Goal: Transaction & Acquisition: Purchase product/service

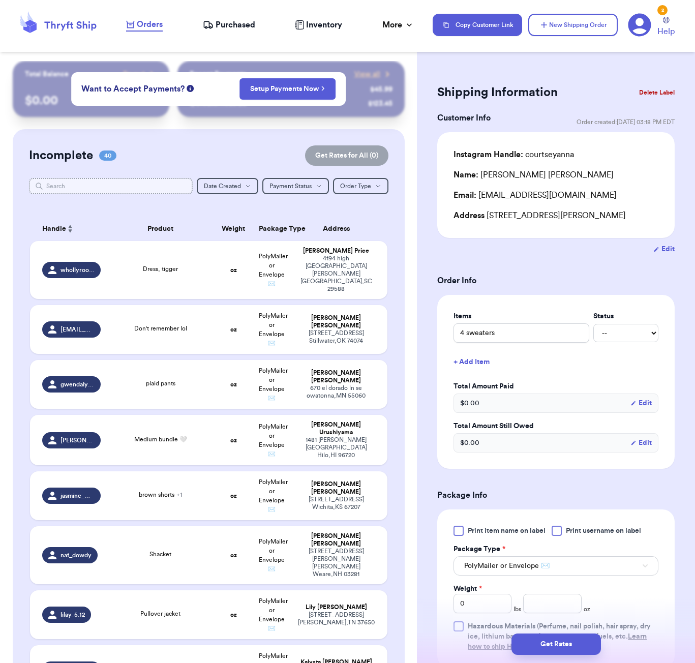
click at [146, 187] on input "text" at bounding box center [111, 186] width 164 height 16
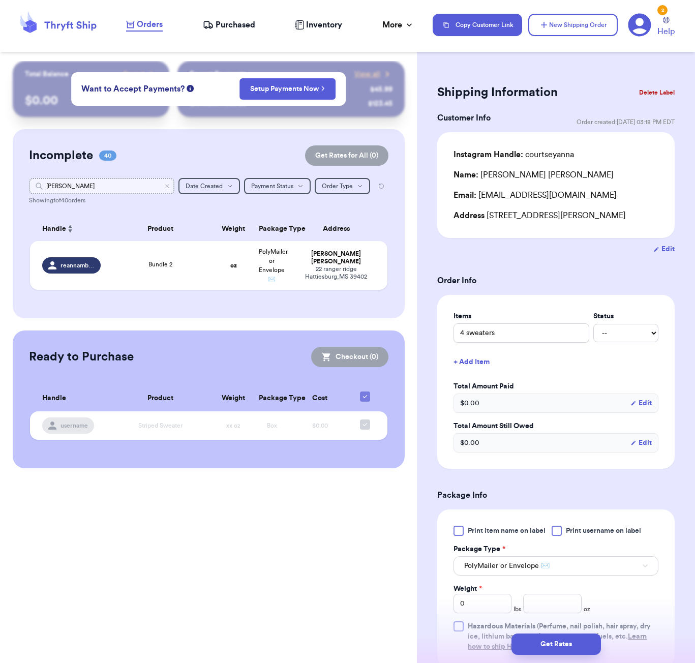
type input "reanna"
click at [214, 284] on td "Bundle 2" at bounding box center [161, 265] width 108 height 49
type input "Bundle 2"
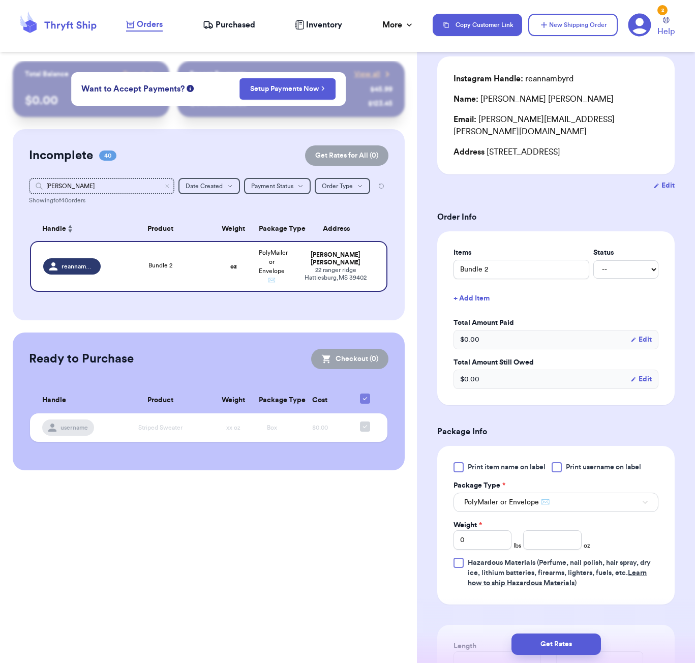
scroll to position [194, 0]
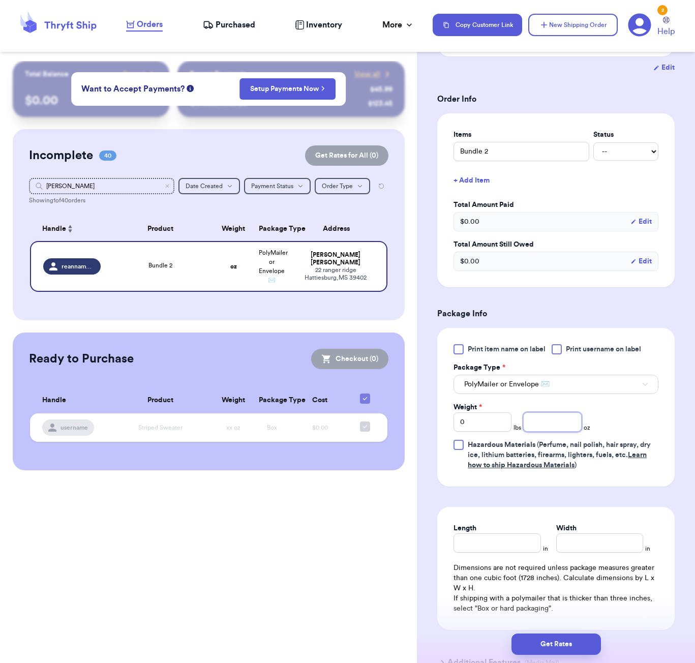
click at [544, 412] on input "number" at bounding box center [552, 421] width 58 height 19
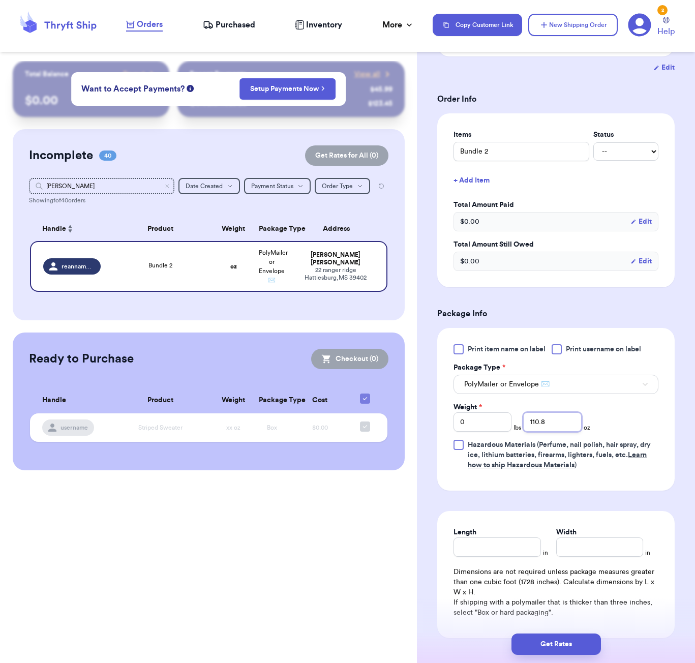
type input "110.7"
type input "113"
click at [623, 408] on div "Print item name on label Print username on label Package Type * PolyMailer or E…" at bounding box center [555, 407] width 205 height 126
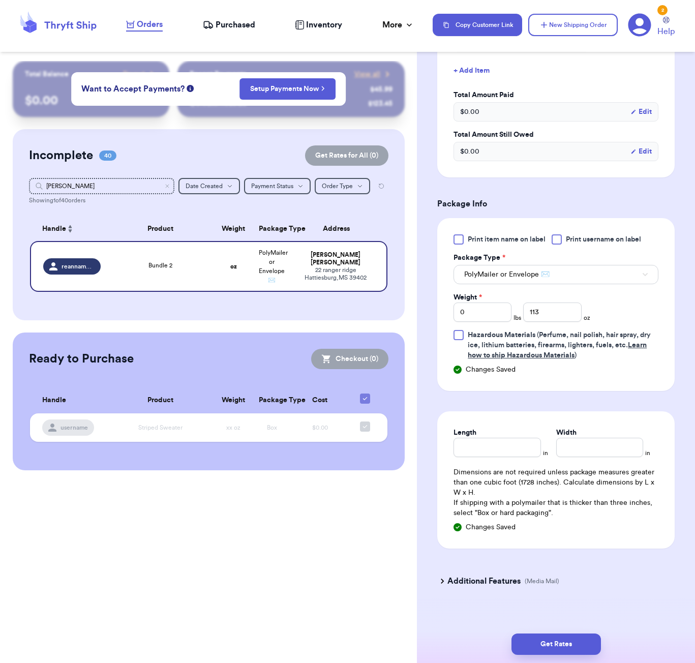
scroll to position [303, 0]
click at [551, 307] on input "113" at bounding box center [552, 312] width 58 height 19
click at [503, 446] on input "Length" at bounding box center [496, 447] width 87 height 19
type input "11"
type input "10"
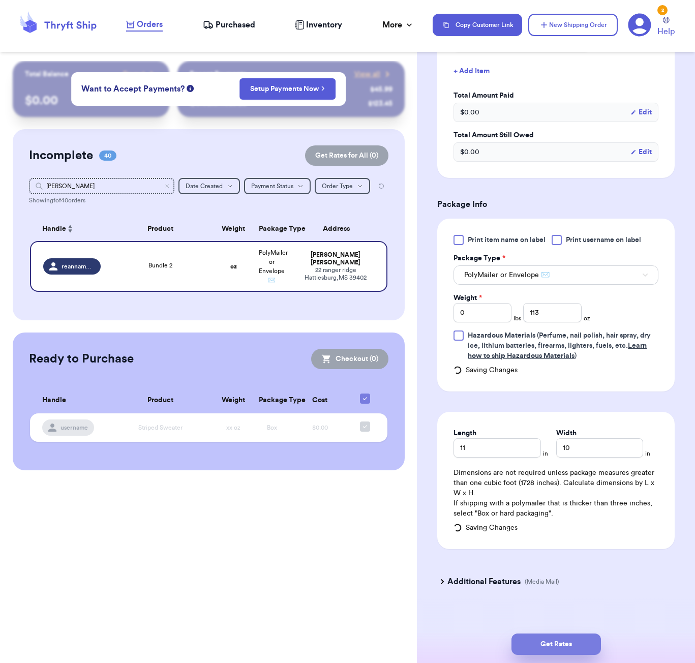
click at [583, 636] on button "Get Rates" at bounding box center [555, 643] width 89 height 21
type input "7"
type input "1"
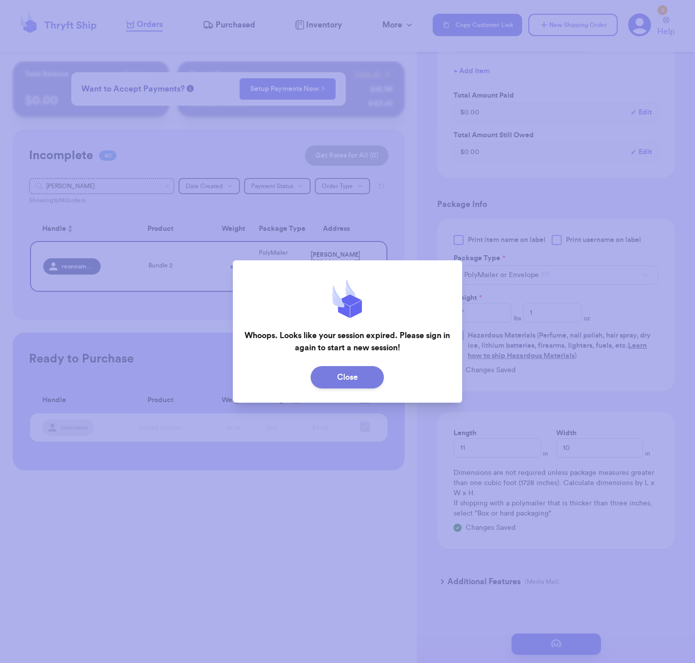
click at [370, 378] on button "Close" at bounding box center [347, 377] width 73 height 22
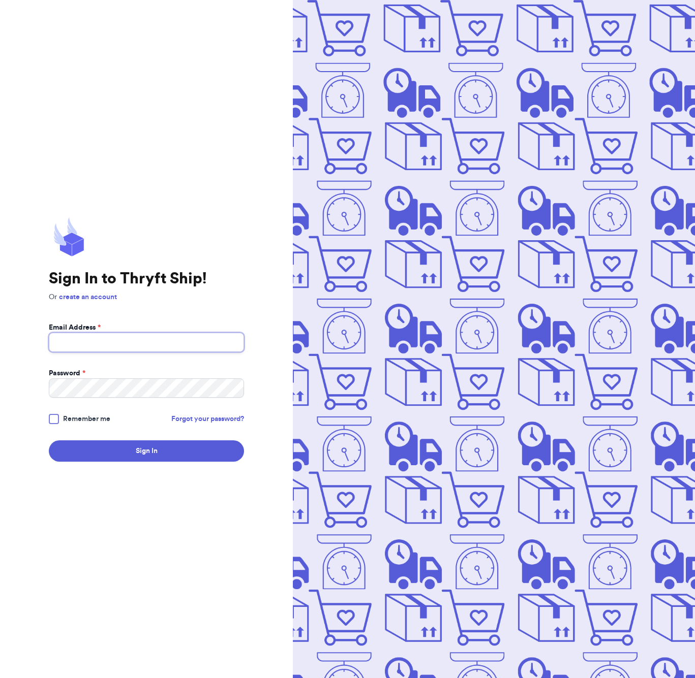
type input "[EMAIL_ADDRESS][DOMAIN_NAME]"
click at [138, 457] on button "Sign In" at bounding box center [146, 451] width 195 height 21
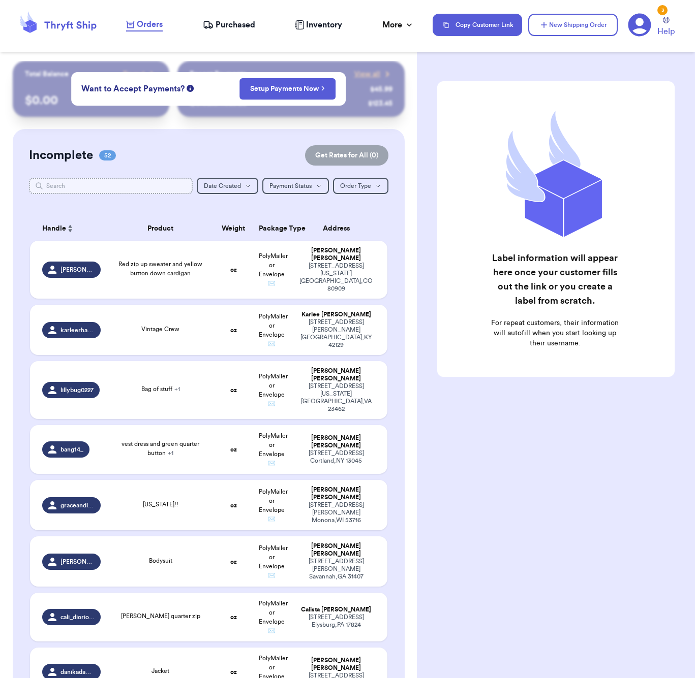
click at [124, 187] on input "text" at bounding box center [111, 186] width 164 height 16
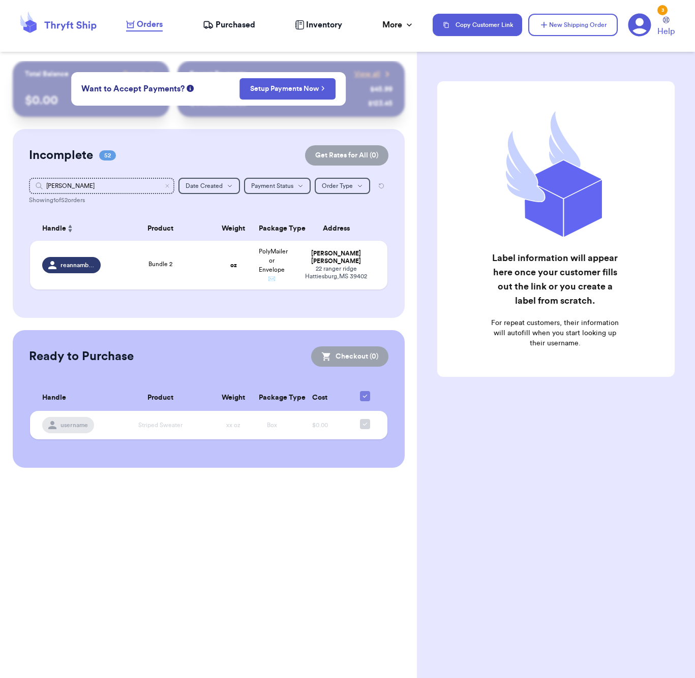
drag, startPoint x: 124, startPoint y: 187, endPoint x: 263, endPoint y: 283, distance: 169.2
click at [266, 283] on div "Incomplete 52 Get Rates for All ( 0 ) Get Rates for All ( 0 ) [PERSON_NAME] Dat…" at bounding box center [209, 223] width 392 height 189
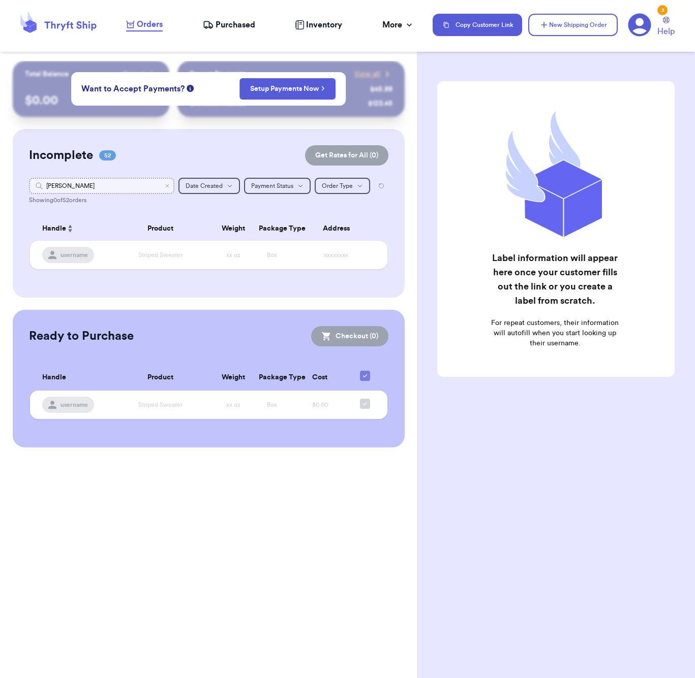
click at [110, 182] on input "[PERSON_NAME]" at bounding box center [101, 186] width 145 height 16
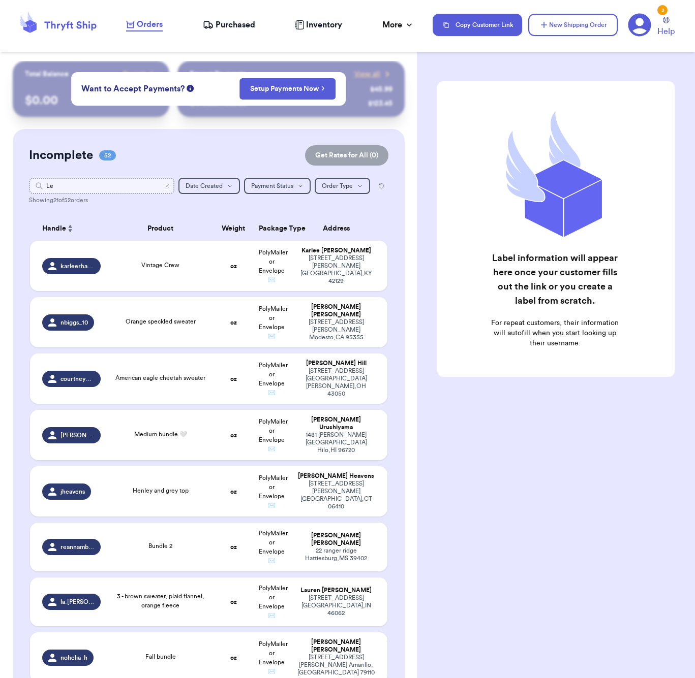
type input "L"
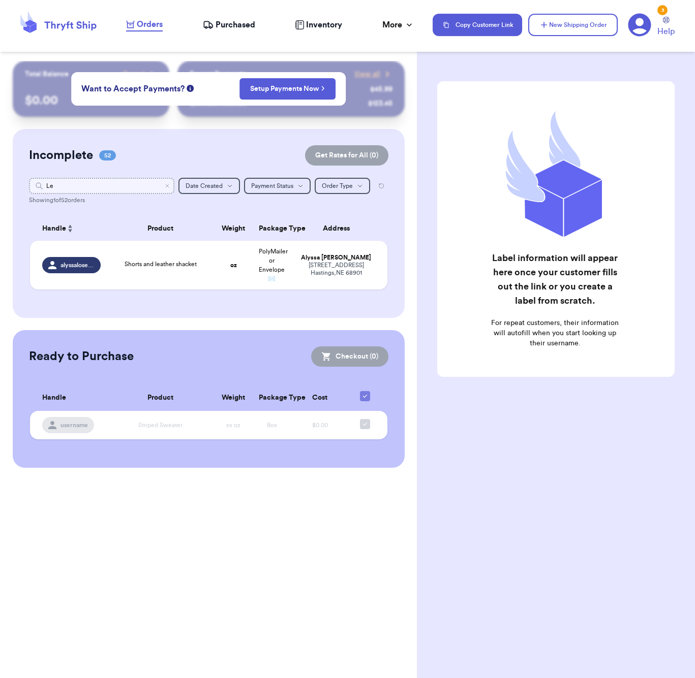
type input "L"
type input "rea"
click at [186, 280] on td "Bundle 2" at bounding box center [161, 265] width 108 height 49
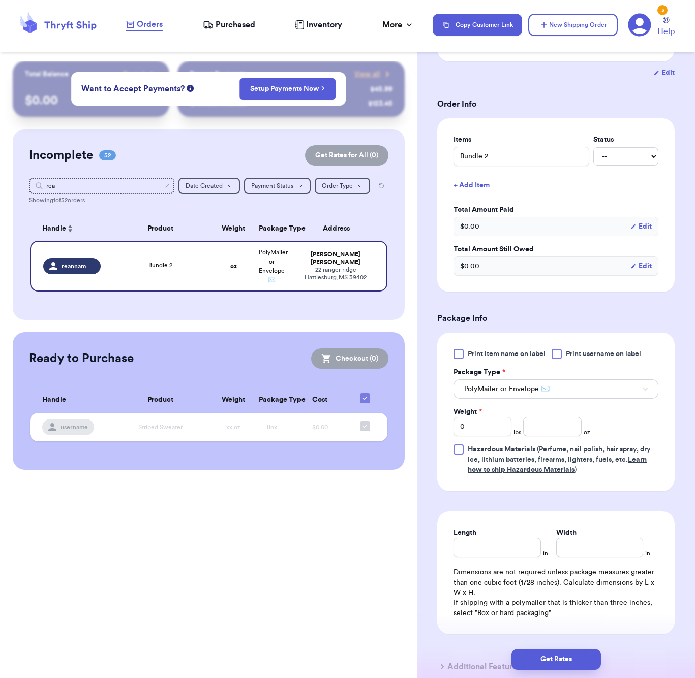
scroll to position [246, 0]
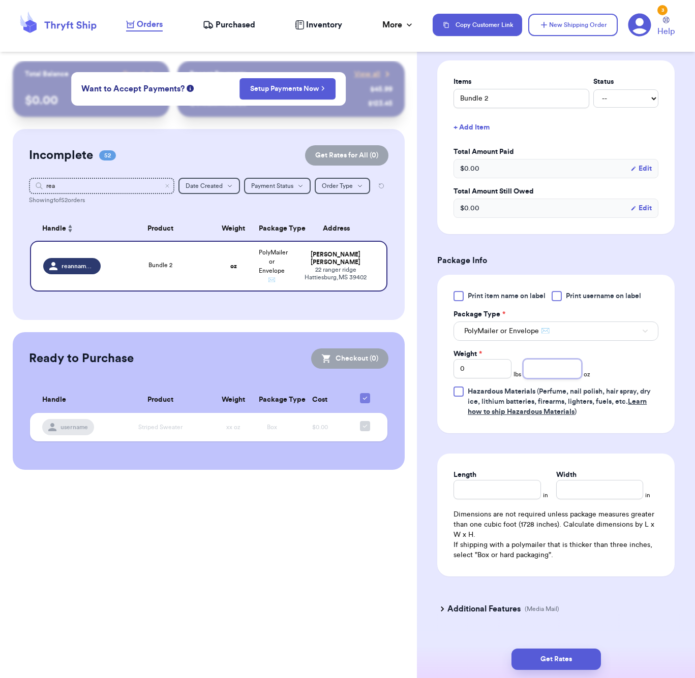
click at [541, 359] on input "number" at bounding box center [552, 368] width 58 height 19
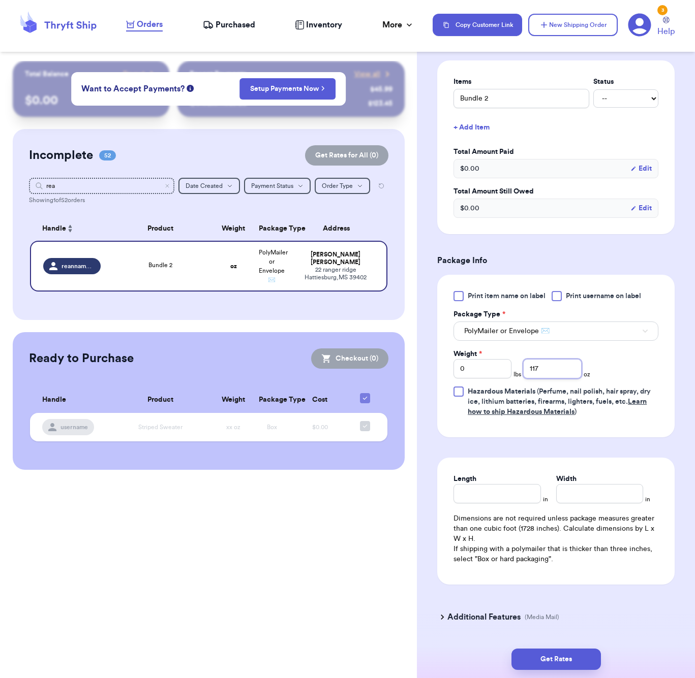
type input "117"
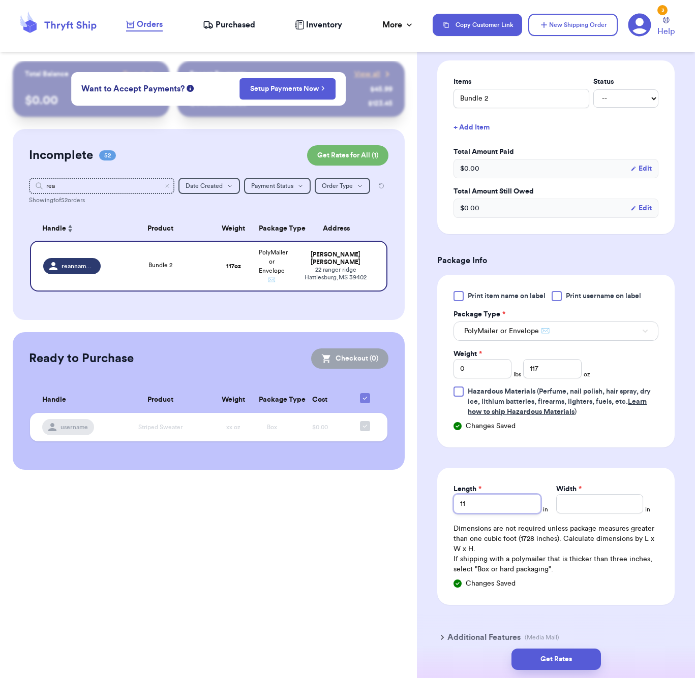
type input "11"
type input "10"
drag, startPoint x: 604, startPoint y: 655, endPoint x: 595, endPoint y: 655, distance: 8.7
click at [603, 655] on div "Get Rates" at bounding box center [556, 659] width 262 height 21
click at [595, 655] on button "Get Rates" at bounding box center [555, 659] width 89 height 21
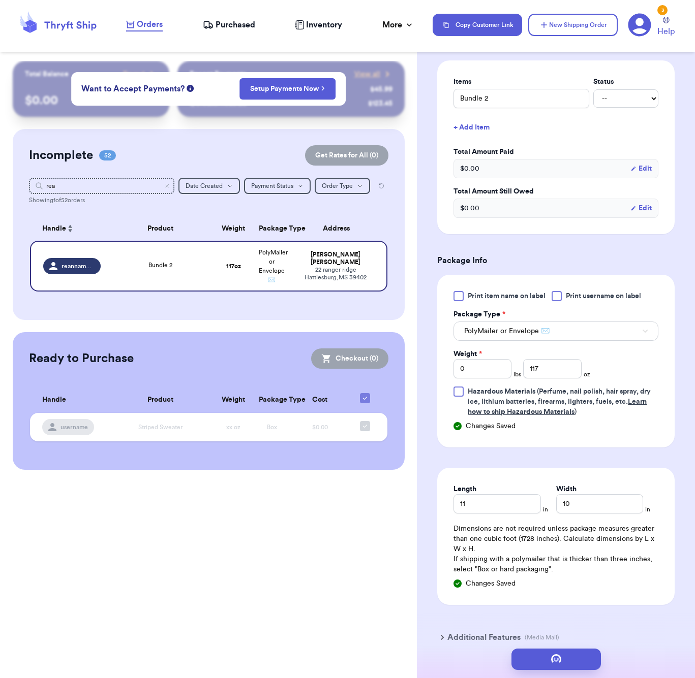
type input "7"
type input "5"
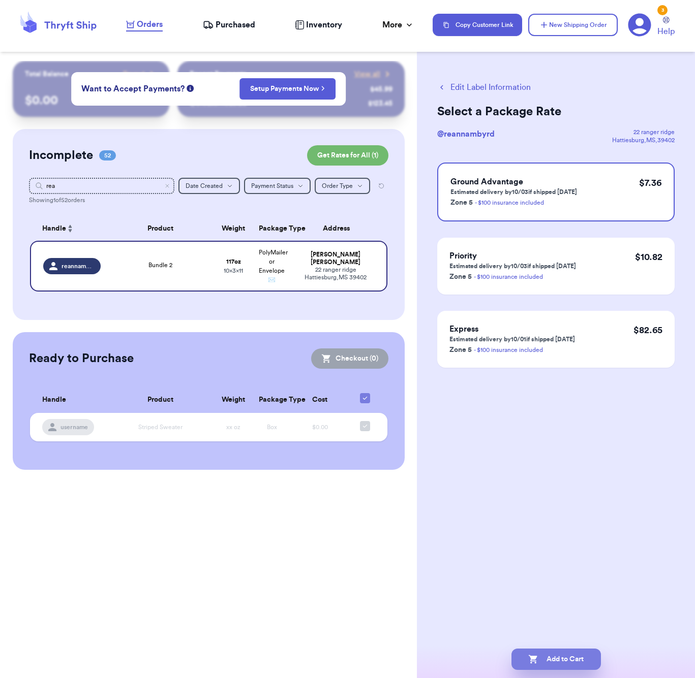
click at [579, 667] on button "Add to Cart" at bounding box center [555, 659] width 89 height 21
checkbox input "true"
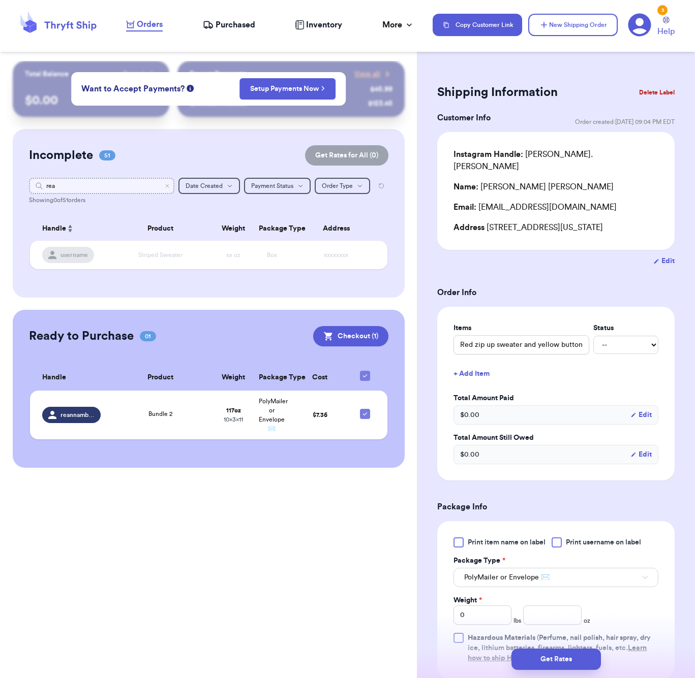
click at [66, 187] on input "rea" at bounding box center [101, 186] width 145 height 16
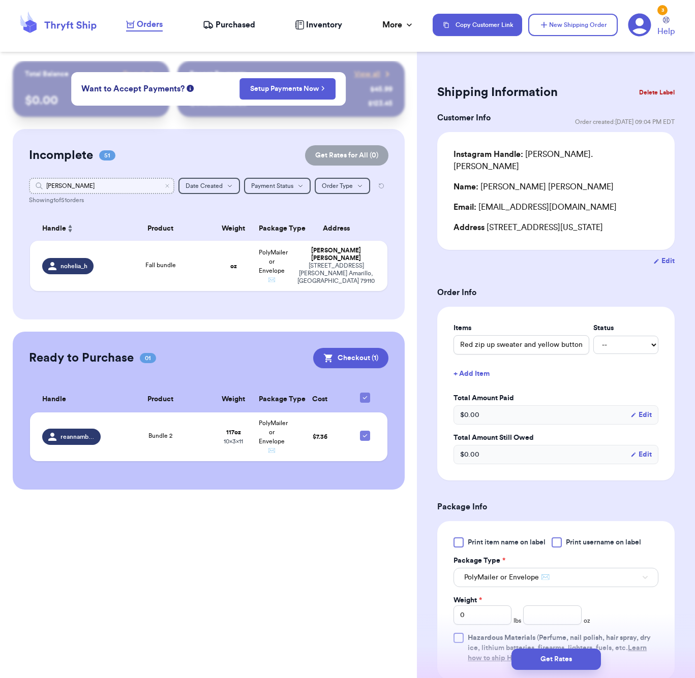
type input "note"
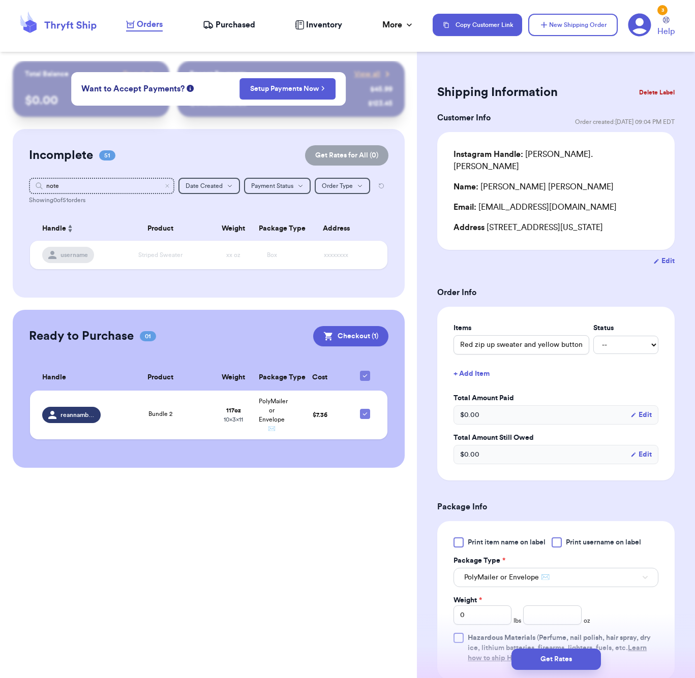
click at [122, 269] on td "Striped Sweater" at bounding box center [161, 255] width 108 height 28
click at [71, 177] on div "Incomplete 51 Get Rates for All ( 0 ) Get Rates for All ( 0 ) note Date Created…" at bounding box center [209, 213] width 392 height 169
click at [71, 182] on input "note" at bounding box center [101, 186] width 145 height 16
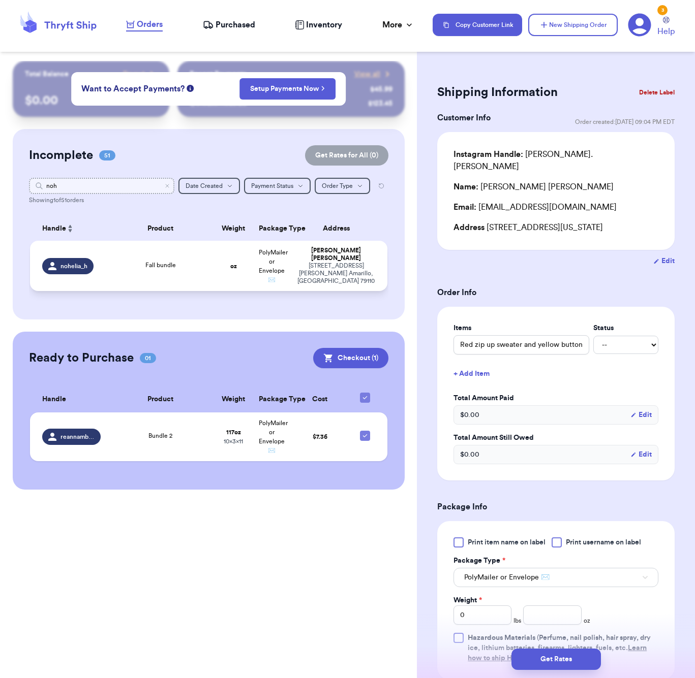
type input "noh"
click at [119, 272] on div "Fall bundle" at bounding box center [161, 266] width 96 height 11
type input "Fall bundle"
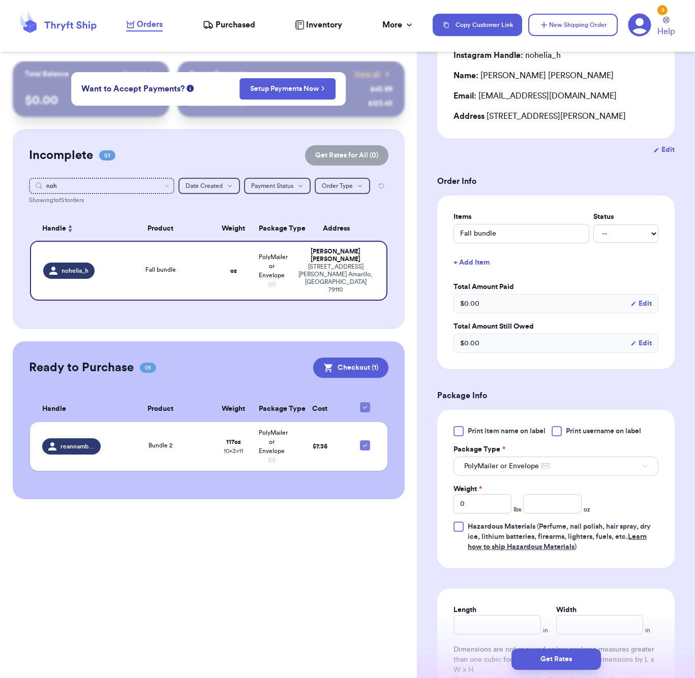
scroll to position [181, 0]
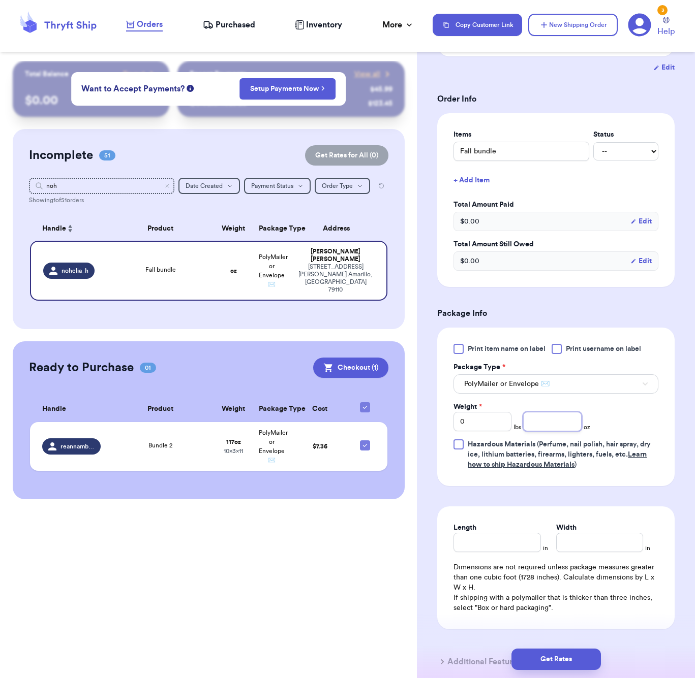
click at [552, 424] on input "number" at bounding box center [552, 421] width 58 height 19
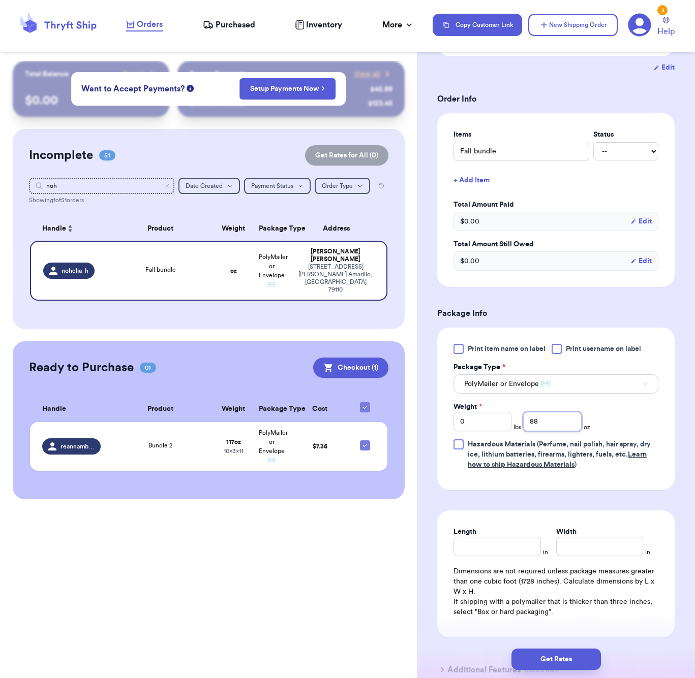
type input "88"
drag, startPoint x: 504, startPoint y: 558, endPoint x: 509, endPoint y: 553, distance: 6.5
click at [504, 556] on input "Length" at bounding box center [496, 546] width 87 height 19
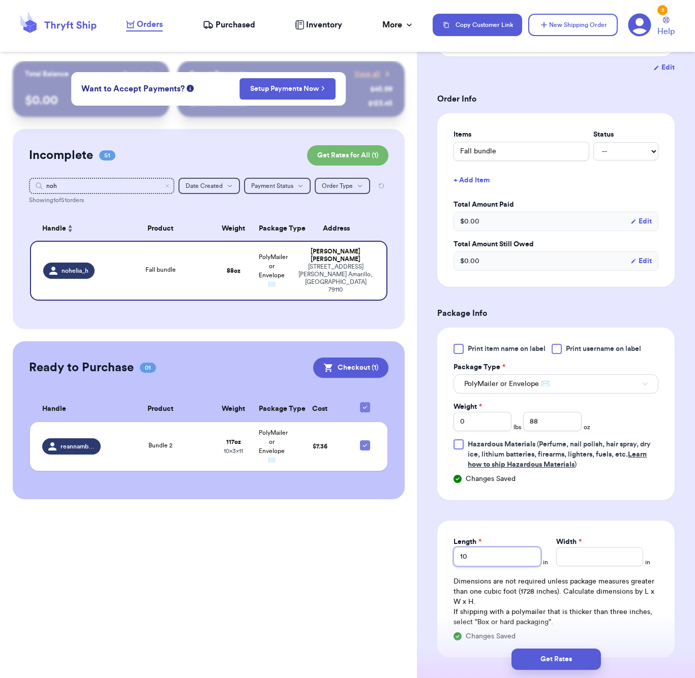
type input "10"
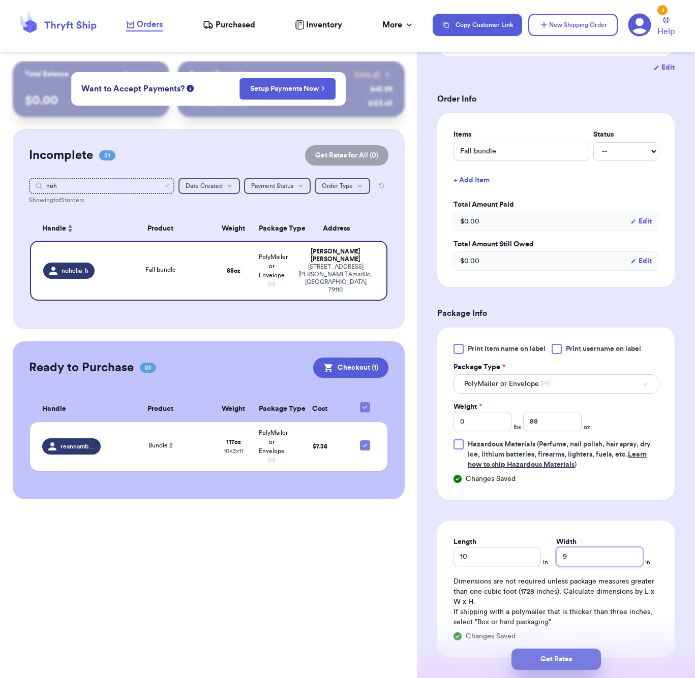
type input "9"
click at [560, 657] on button "Get Rates" at bounding box center [555, 659] width 89 height 21
type input "5"
type input "8"
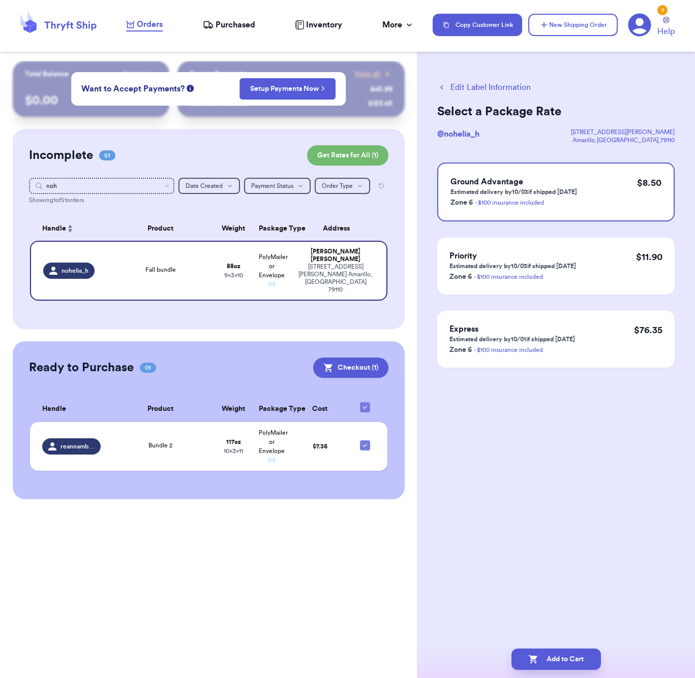
scroll to position [0, 0]
click at [552, 663] on button "Add to Cart" at bounding box center [555, 659] width 89 height 21
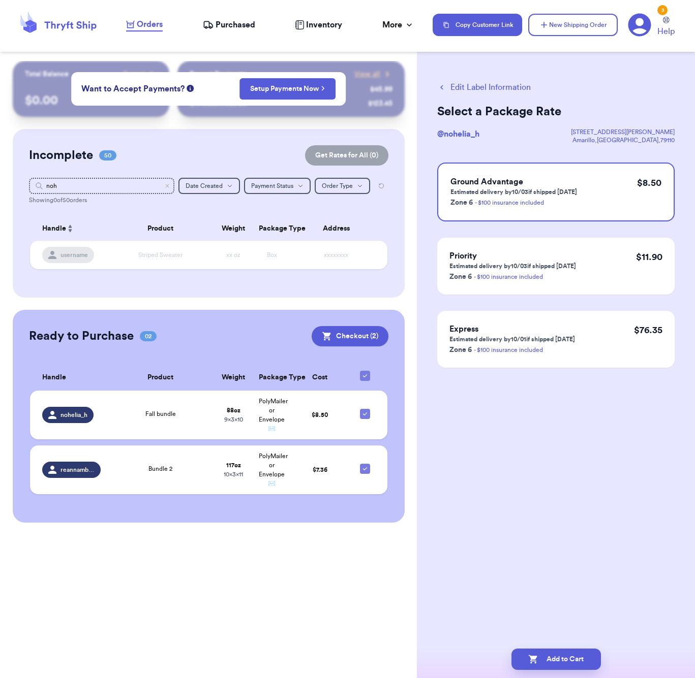
checkbox input "true"
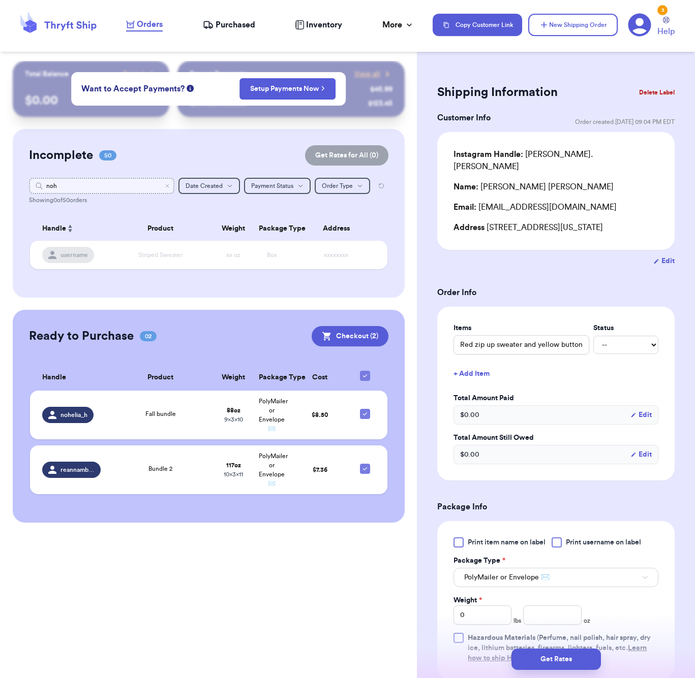
click at [58, 184] on input "noh" at bounding box center [101, 186] width 145 height 16
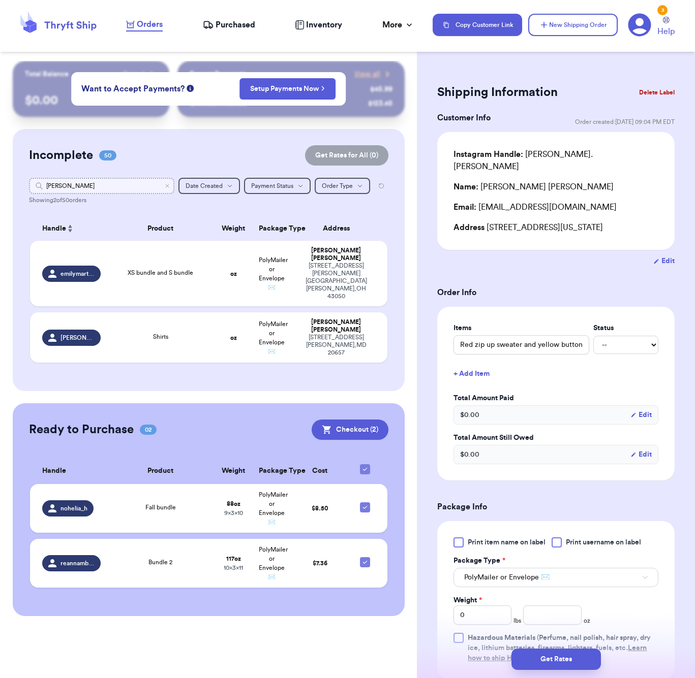
type input "[PERSON_NAME]"
drag, startPoint x: 58, startPoint y: 184, endPoint x: 179, endPoint y: 273, distance: 149.4
click at [179, 273] on span "XS bundle and S bundle" at bounding box center [161, 273] width 66 height 6
type input "XS bundle and S bundle"
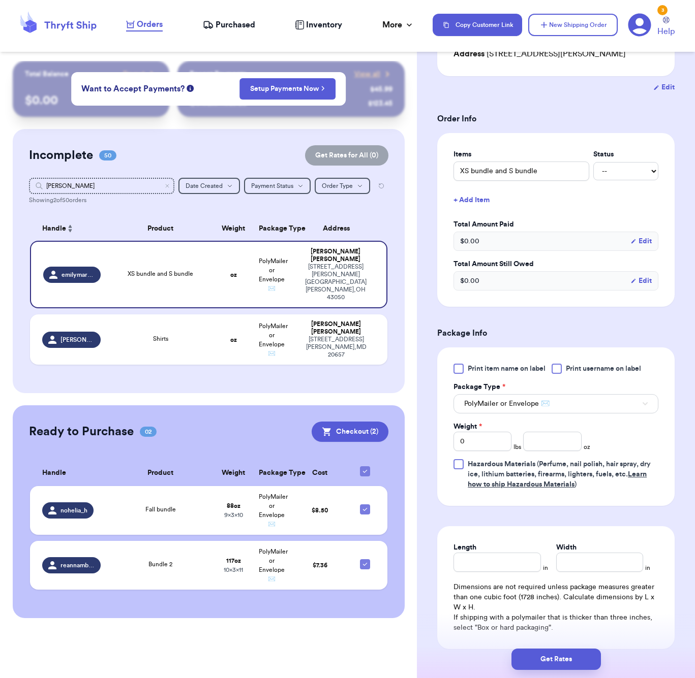
scroll to position [233, 0]
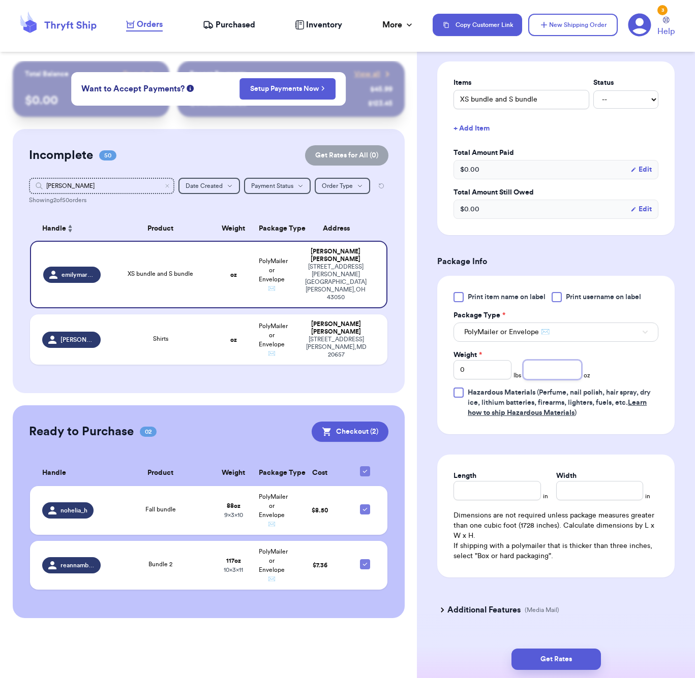
click at [542, 380] on input "number" at bounding box center [552, 369] width 58 height 19
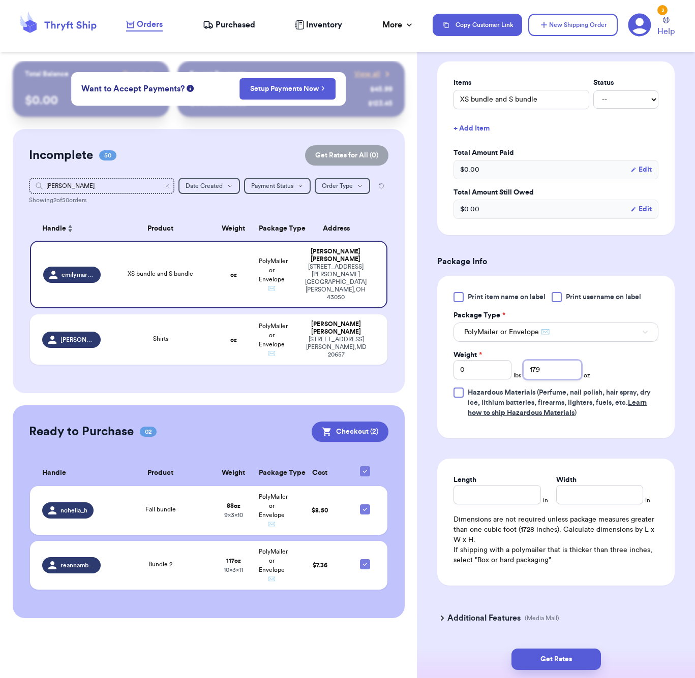
type input "179"
click at [510, 492] on div "Length" at bounding box center [496, 489] width 87 height 29
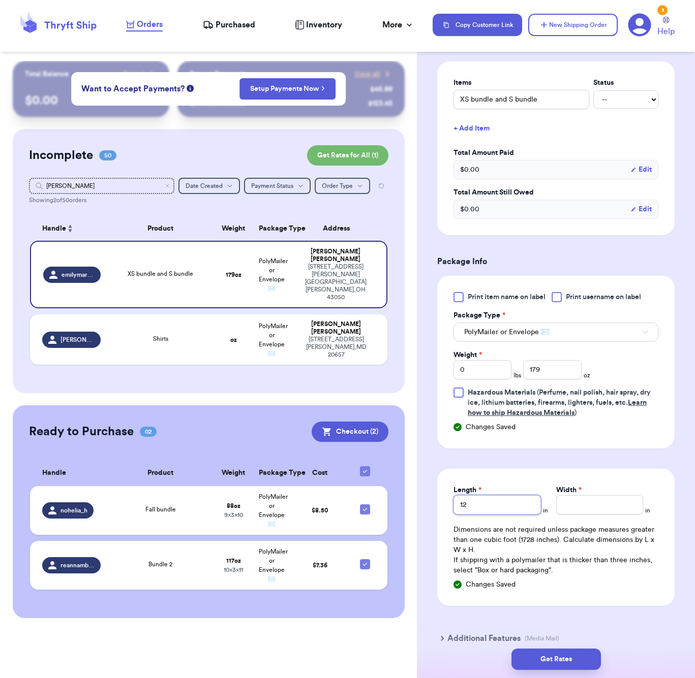
type input "12"
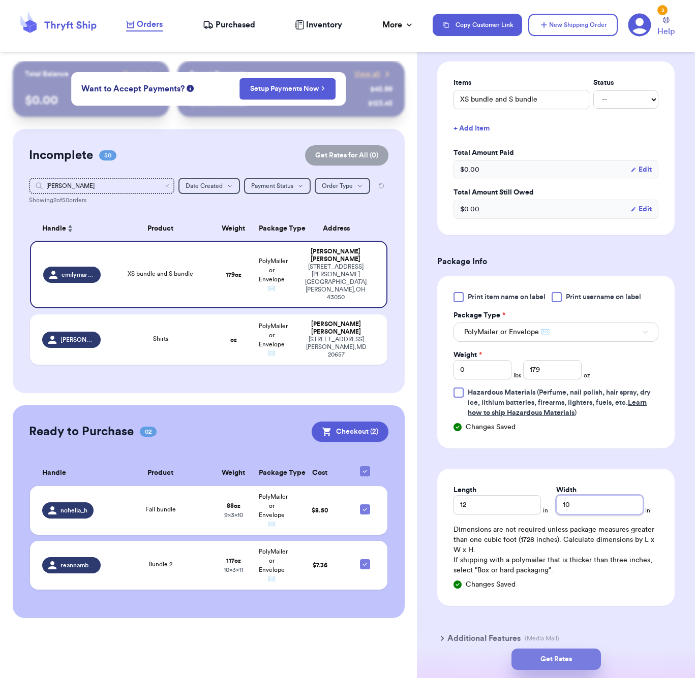
type input "10"
click at [567, 661] on button "Get Rates" at bounding box center [555, 659] width 89 height 21
type input "11"
type input "3"
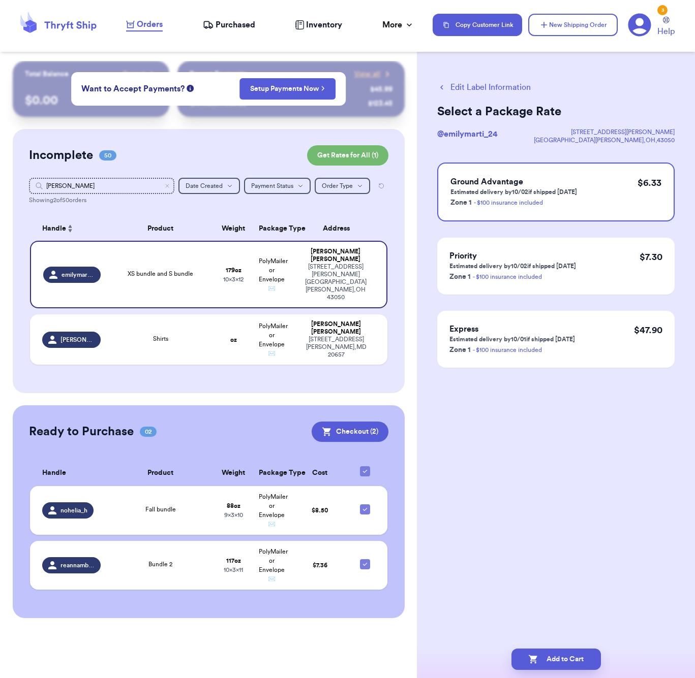
scroll to position [0, 0]
click at [553, 665] on button "Add to Cart" at bounding box center [555, 659] width 89 height 21
checkbox input "true"
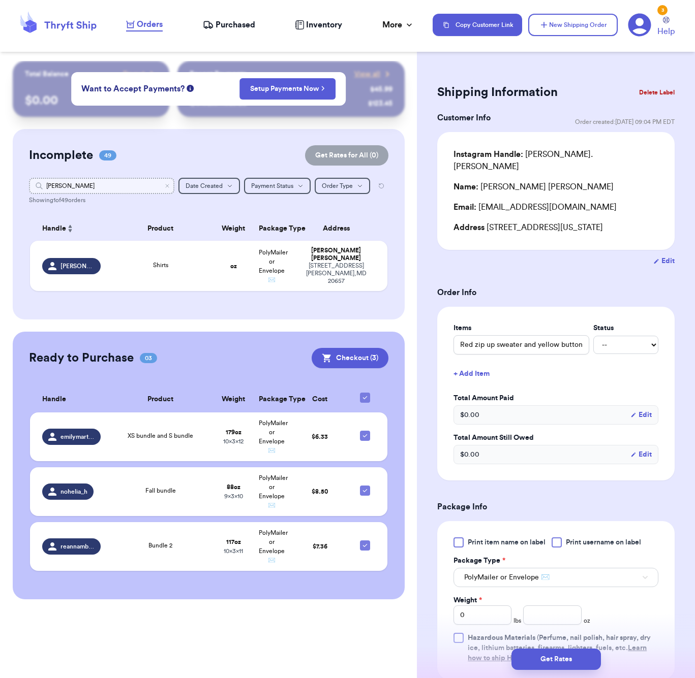
click at [75, 187] on input "[PERSON_NAME]" at bounding box center [101, 186] width 145 height 16
type input "m"
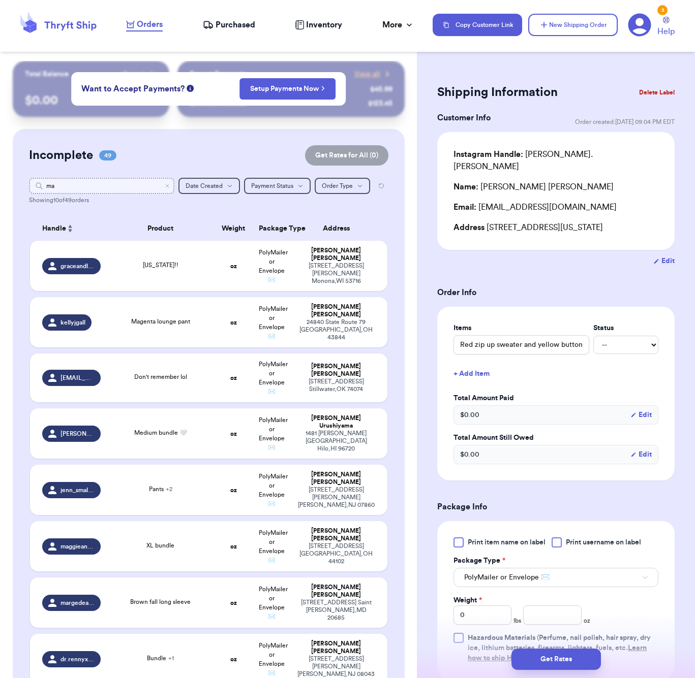
type input "mag"
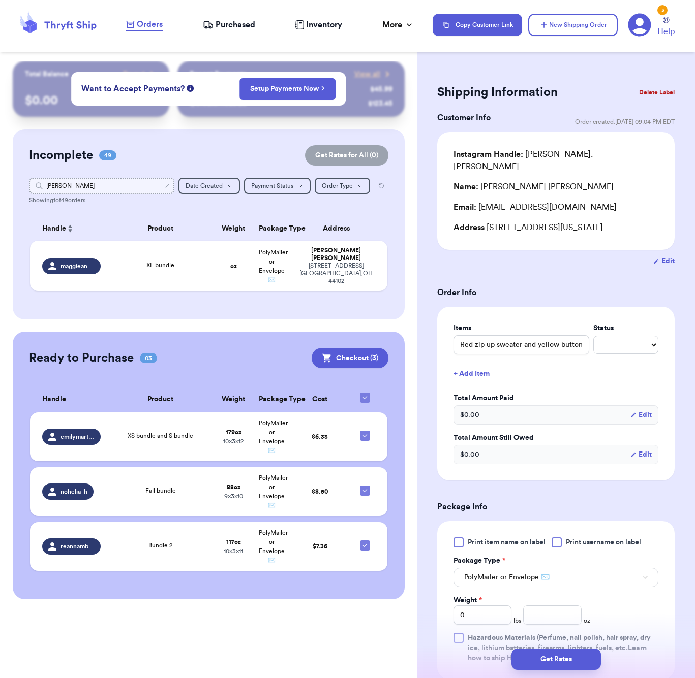
type input "[PERSON_NAME]"
drag, startPoint x: 75, startPoint y: 187, endPoint x: 88, endPoint y: 220, distance: 35.8
click at [88, 220] on th "Handle" at bounding box center [68, 228] width 77 height 24
click at [146, 286] on td "XL bundle" at bounding box center [161, 266] width 108 height 50
type input "XL bundle"
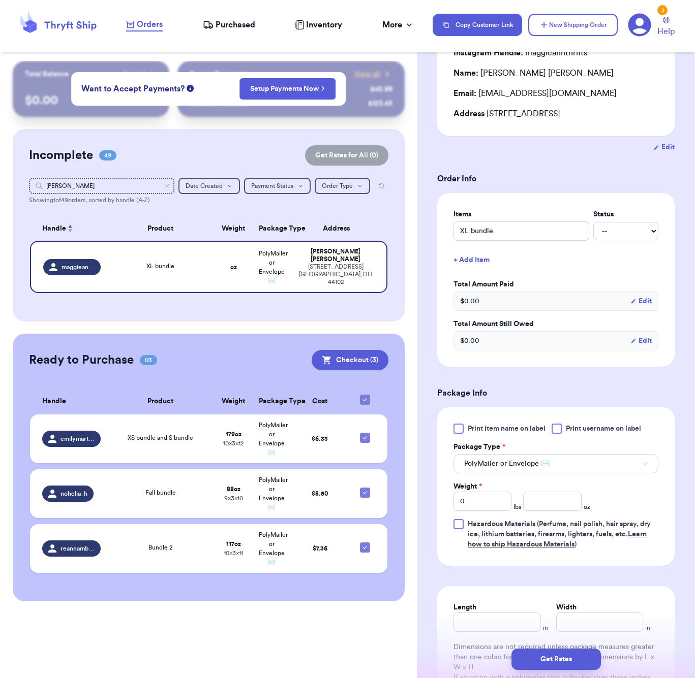
scroll to position [244, 0]
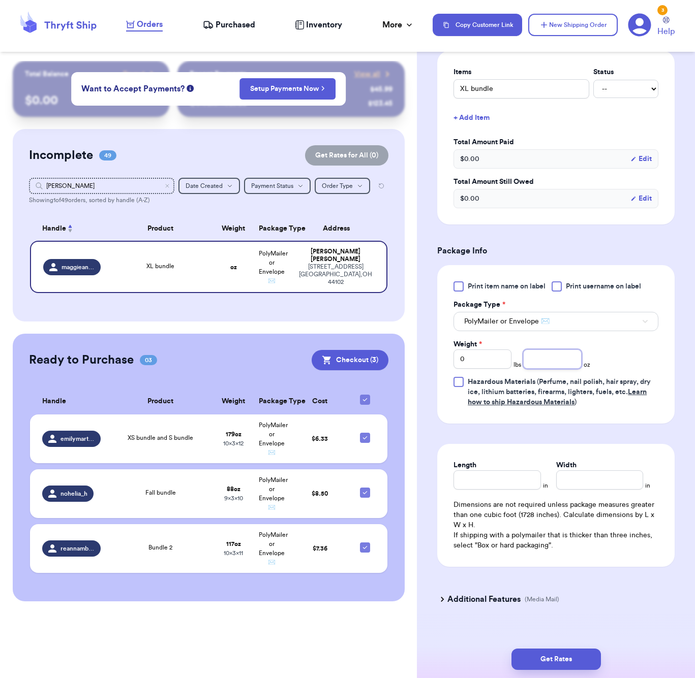
click at [553, 361] on input "number" at bounding box center [552, 359] width 58 height 19
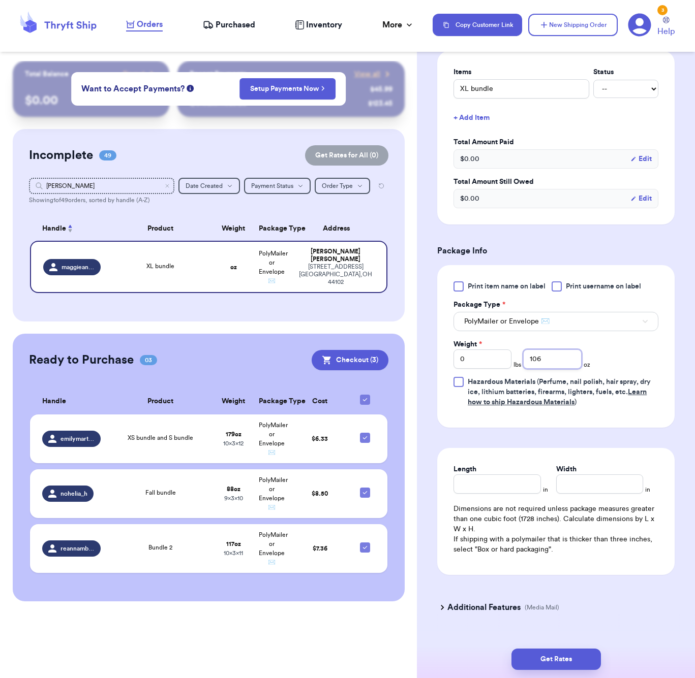
type input "106"
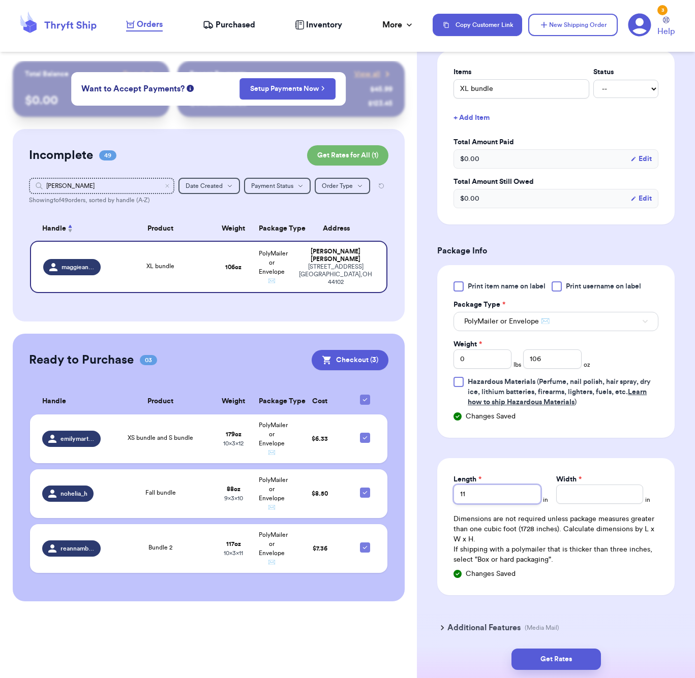
type input "11"
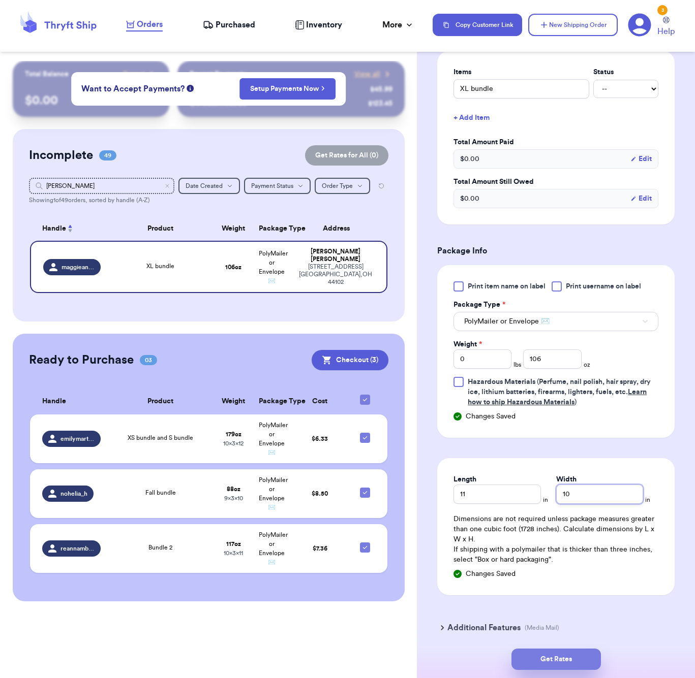
type input "10"
click at [590, 657] on button "Get Rates" at bounding box center [555, 659] width 89 height 21
type input "6"
type input "10"
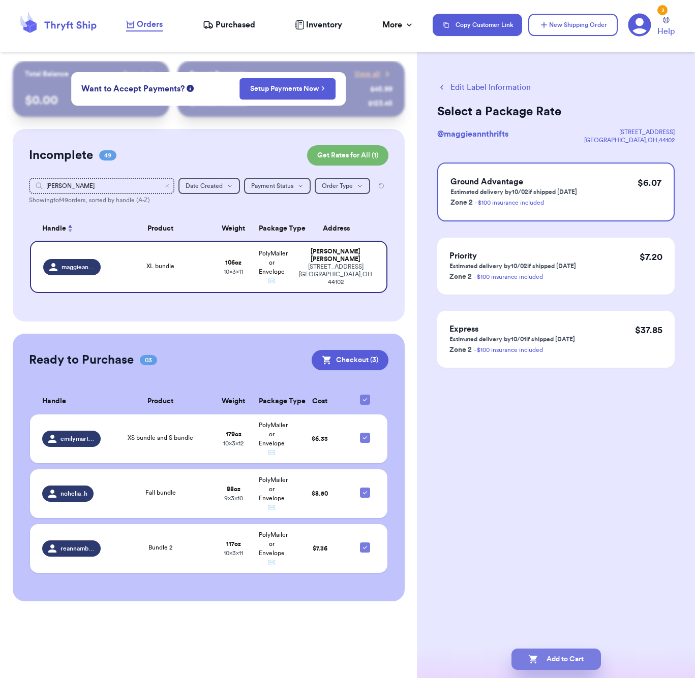
click at [582, 660] on button "Add to Cart" at bounding box center [555, 659] width 89 height 21
checkbox input "true"
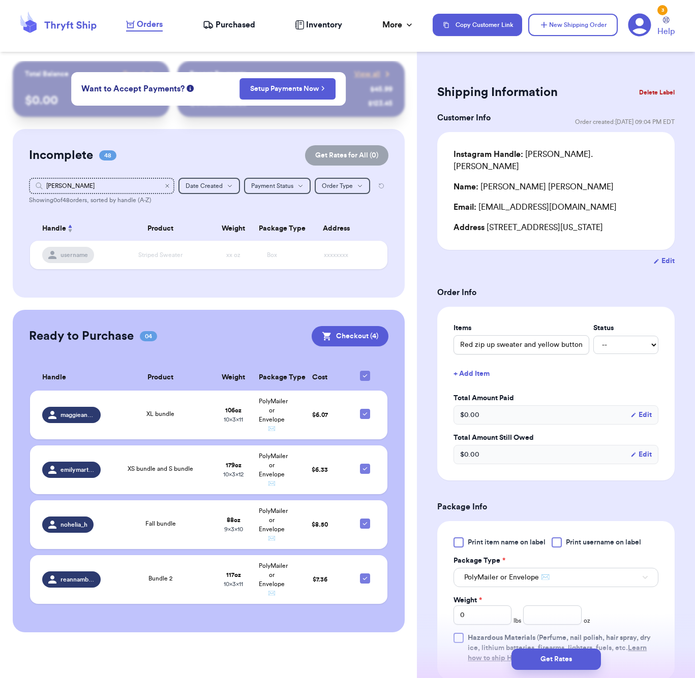
click at [169, 185] on icon "Clear search" at bounding box center [167, 186] width 6 height 6
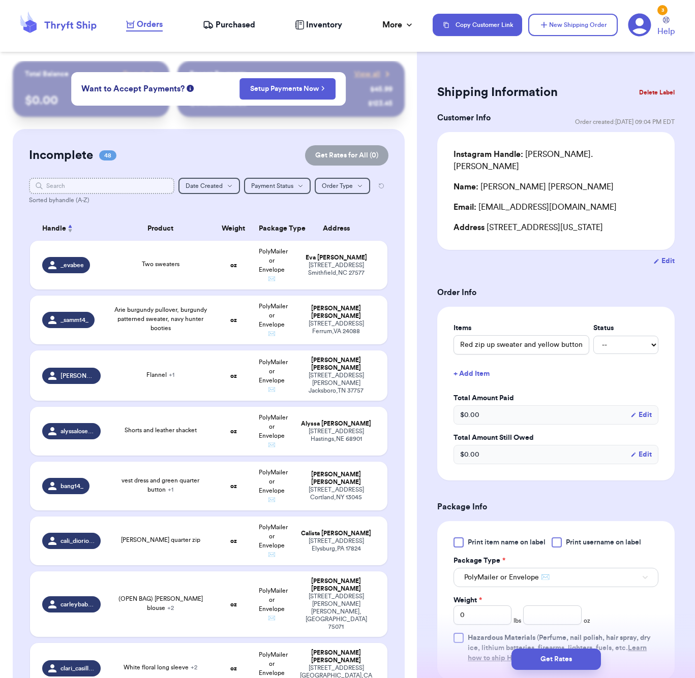
click at [117, 187] on input "text" at bounding box center [101, 186] width 145 height 16
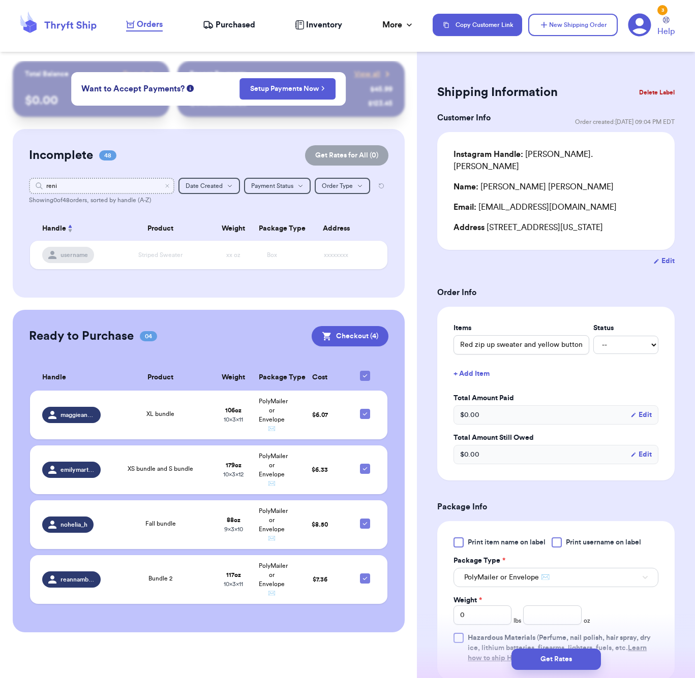
type input "ren"
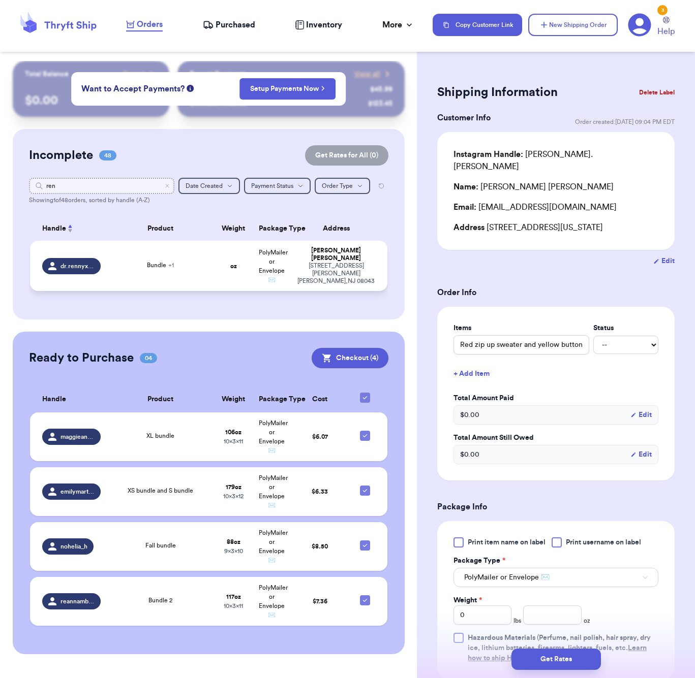
type input "ren"
click at [208, 272] on td "Bundle + 1" at bounding box center [161, 266] width 108 height 50
type input "Bundle"
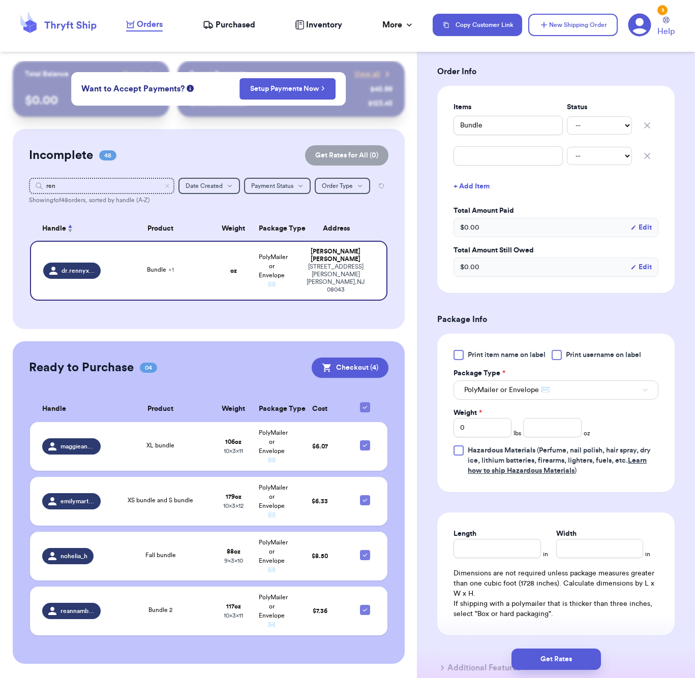
scroll to position [277, 0]
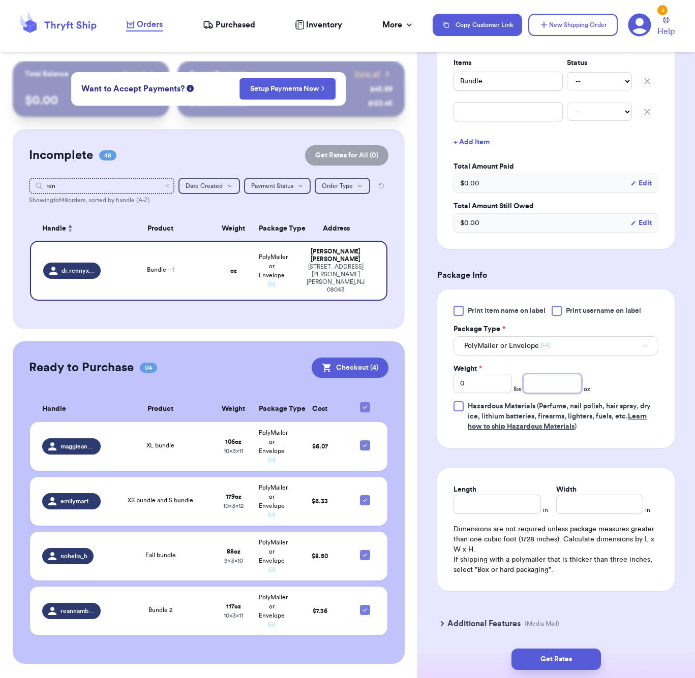
click at [537, 374] on input "number" at bounding box center [552, 383] width 58 height 19
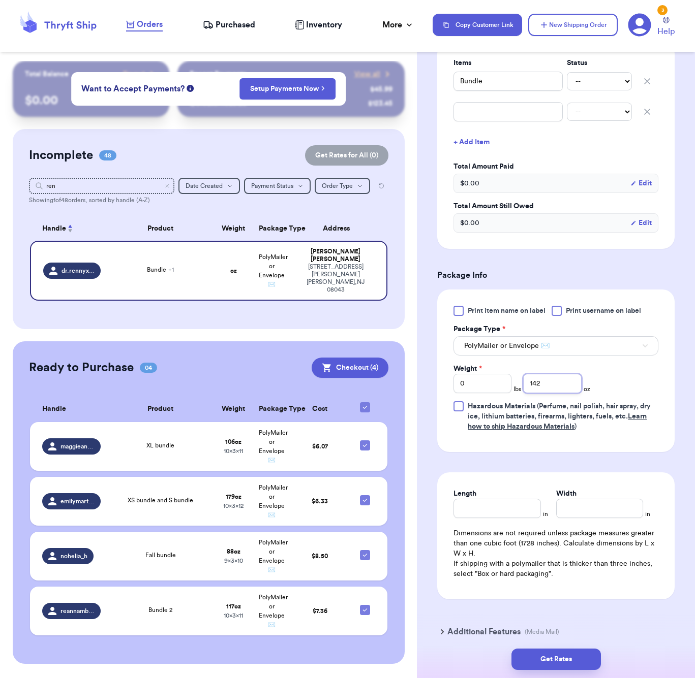
type input "142"
click at [515, 499] on input "Length" at bounding box center [496, 508] width 87 height 19
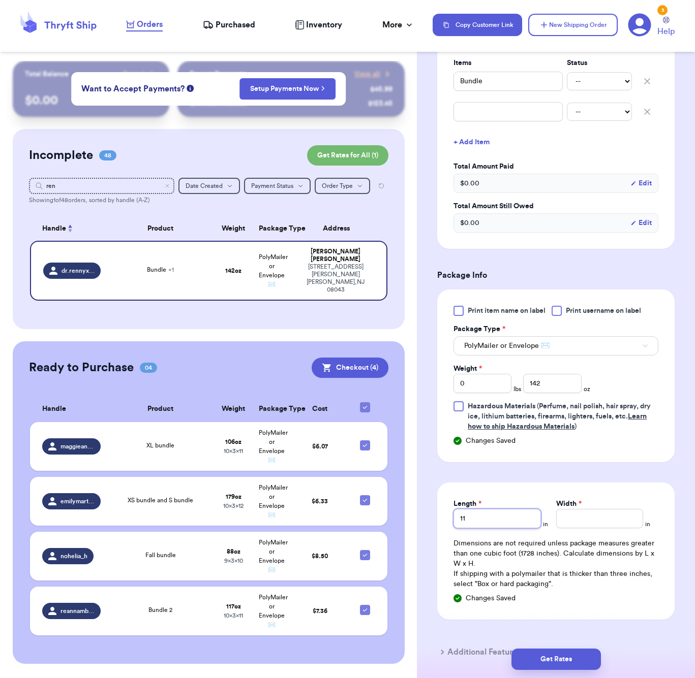
type input "11"
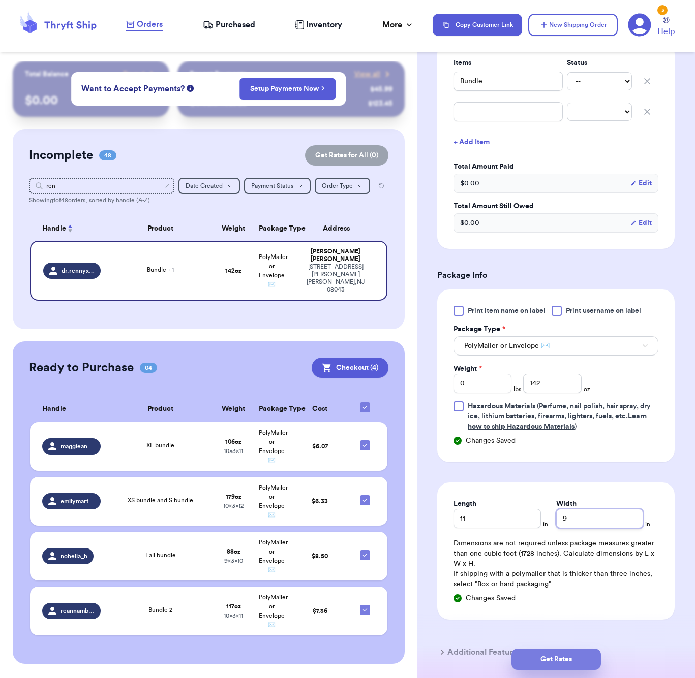
type input "9"
click at [584, 657] on button "Get Rates" at bounding box center [555, 659] width 89 height 21
type input "8"
type input "14"
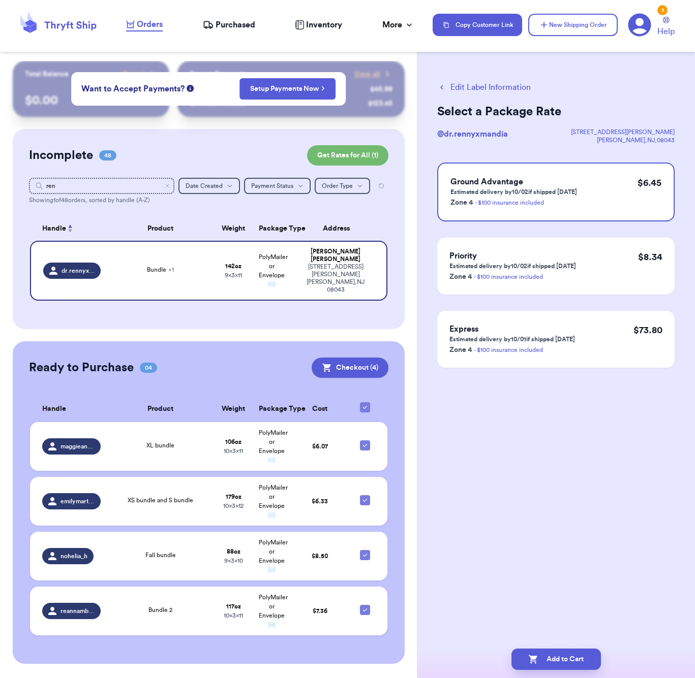
scroll to position [0, 0]
click at [576, 648] on div "Add to Cart" at bounding box center [556, 660] width 278 height 38
click at [579, 652] on button "Add to Cart" at bounding box center [555, 659] width 89 height 21
checkbox input "true"
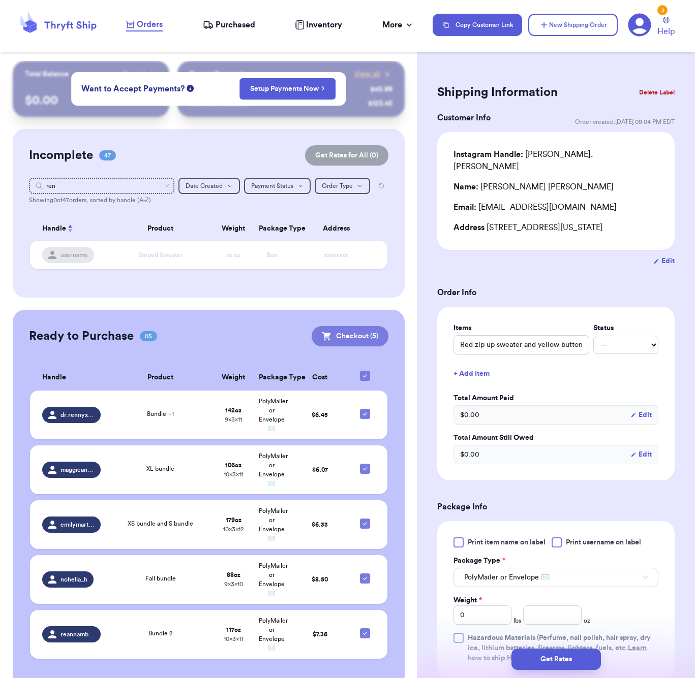
click at [375, 338] on button "Checkout ( 5 )" at bounding box center [350, 336] width 77 height 20
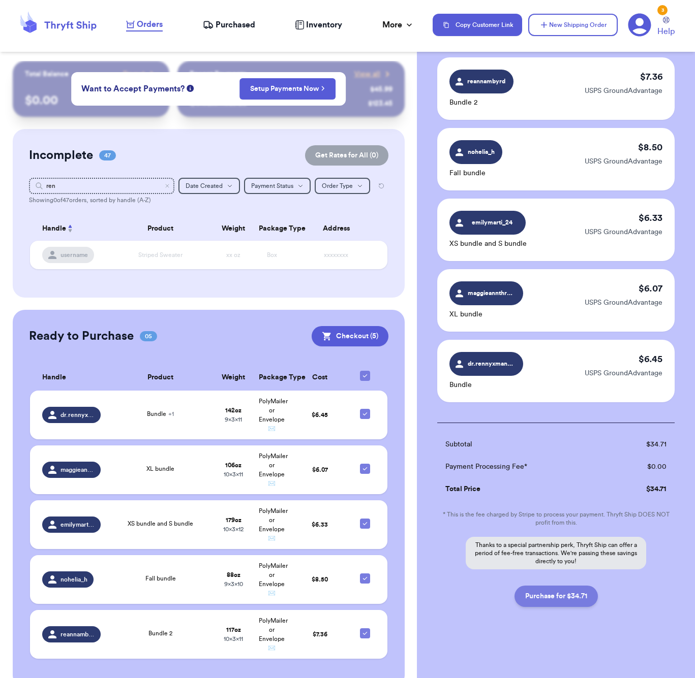
scroll to position [69, 0]
click at [563, 594] on button "Purchase for $34.71" at bounding box center [555, 596] width 83 height 21
checkbox input "false"
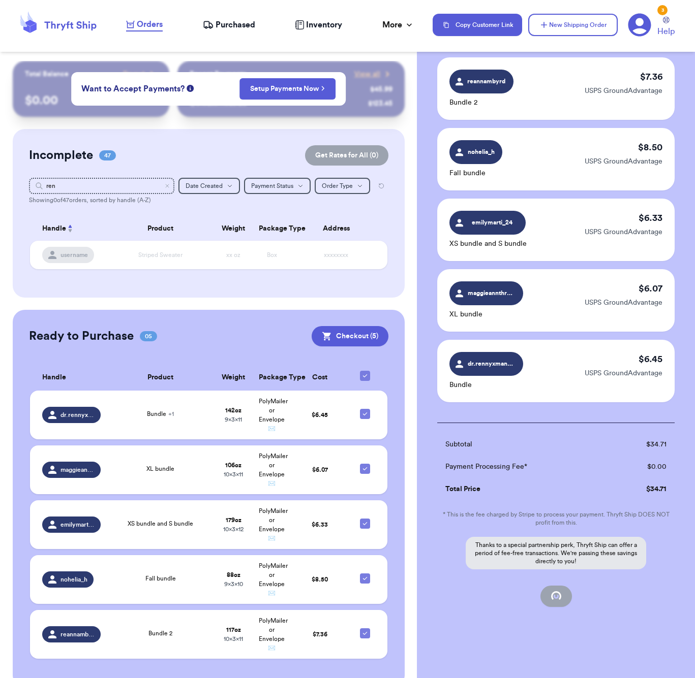
checkbox input "false"
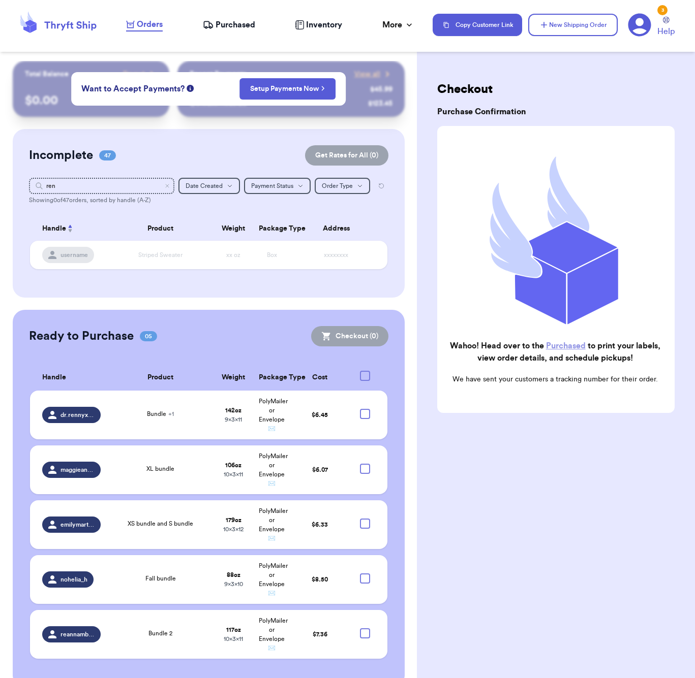
scroll to position [0, 0]
checkbox input "true"
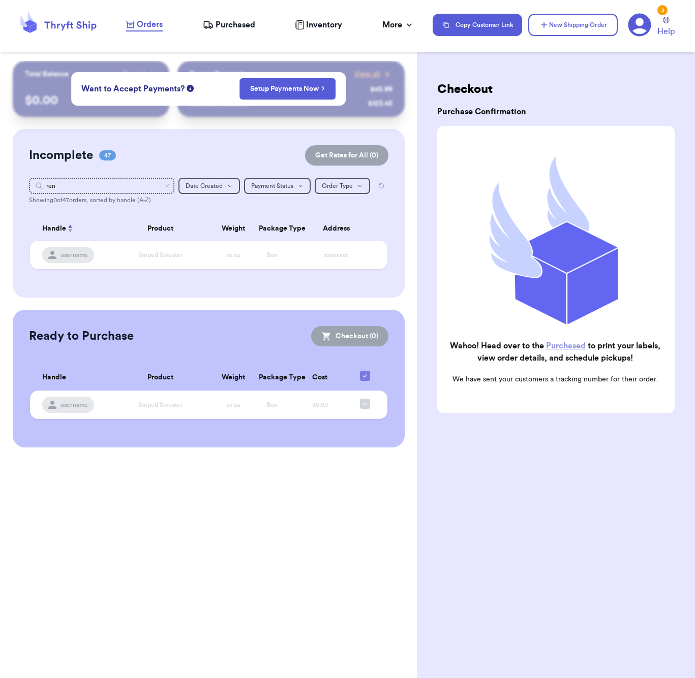
click at [226, 34] on nav "Orders Purchased Inventory More Stats Completed Orders Payments Payouts Copy Cu…" at bounding box center [405, 25] width 579 height 34
click at [230, 25] on span "Purchased" at bounding box center [235, 25] width 40 height 12
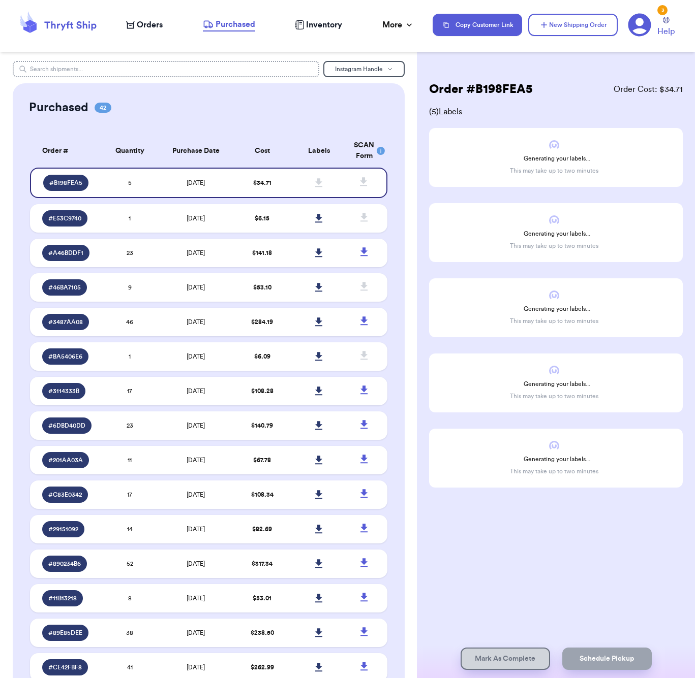
click at [126, 69] on input "text" at bounding box center [166, 69] width 306 height 16
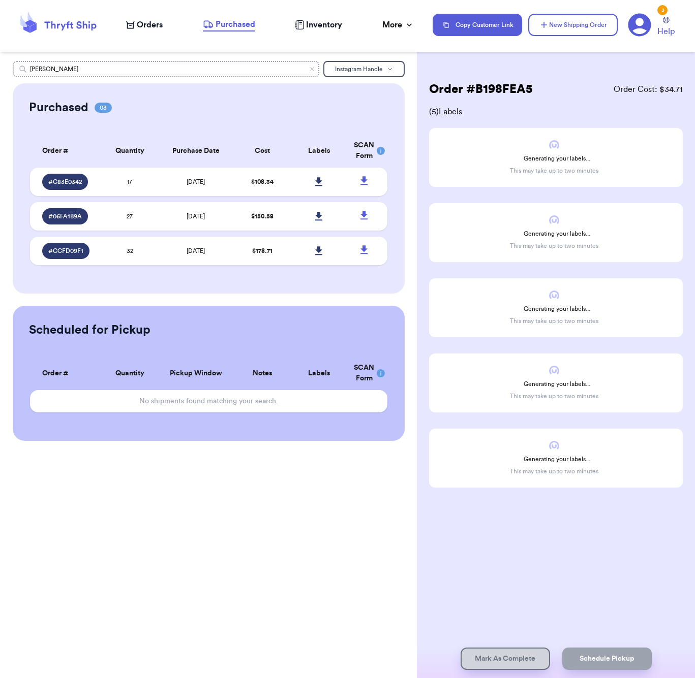
type input "[PERSON_NAME]"
drag, startPoint x: 156, startPoint y: 67, endPoint x: 141, endPoint y: 188, distance: 121.8
click at [141, 188] on td "17" at bounding box center [129, 182] width 57 height 28
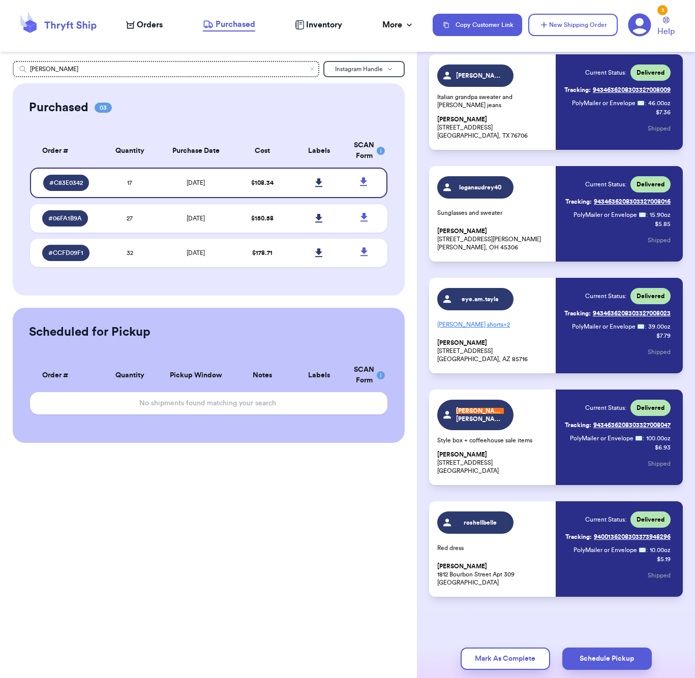
scroll to position [1, 0]
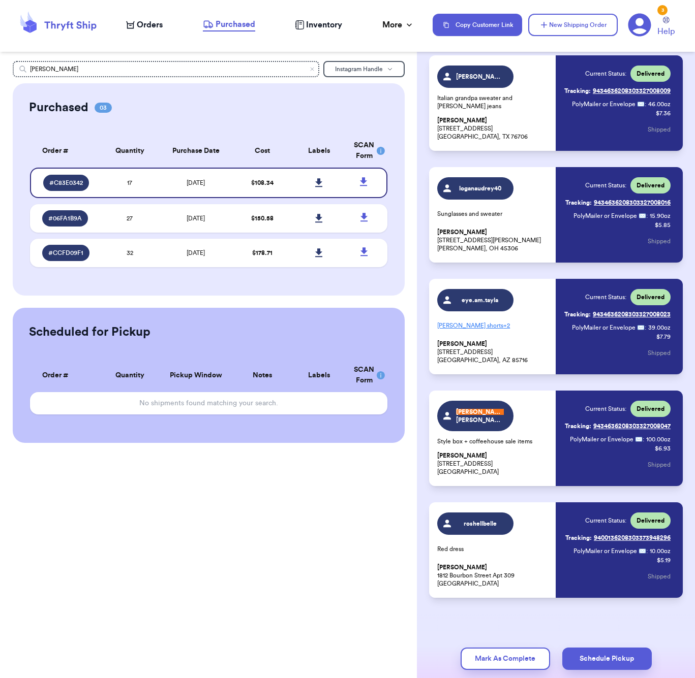
click at [440, 461] on p "[PERSON_NAME] [STREET_ADDRESS]" at bounding box center [493, 464] width 112 height 24
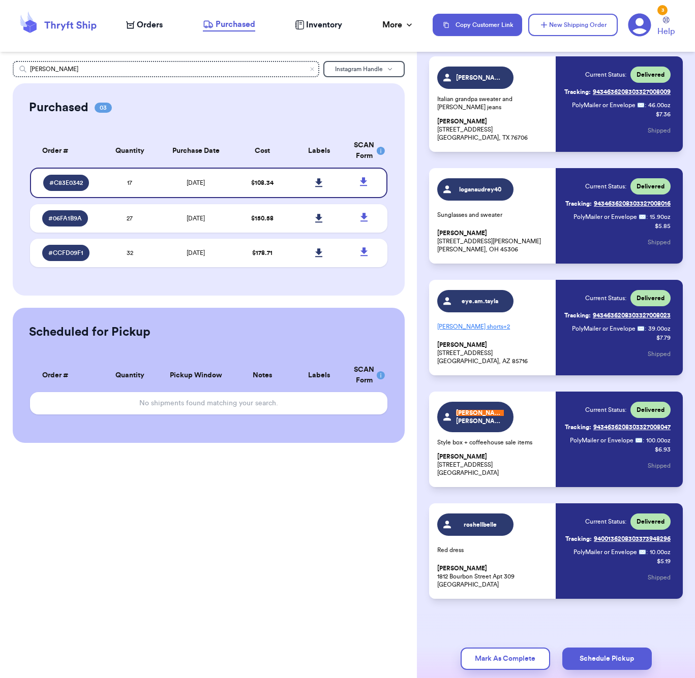
drag, startPoint x: 438, startPoint y: 464, endPoint x: 499, endPoint y: 472, distance: 61.4
click at [499, 472] on p "[PERSON_NAME] [STREET_ADDRESS]" at bounding box center [493, 465] width 112 height 24
copy p "[STREET_ADDRESS]"
click at [315, 69] on icon "Clear search" at bounding box center [312, 69] width 6 height 6
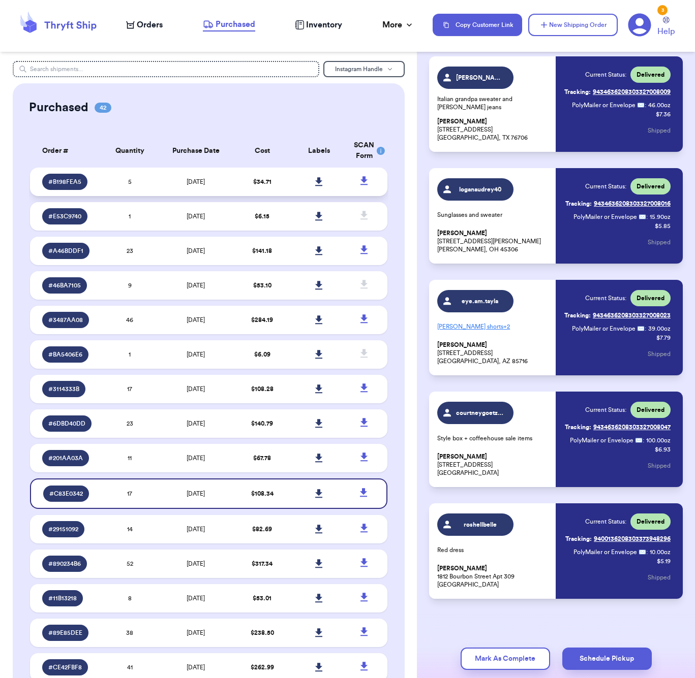
click at [159, 186] on td "[DATE]" at bounding box center [196, 182] width 75 height 28
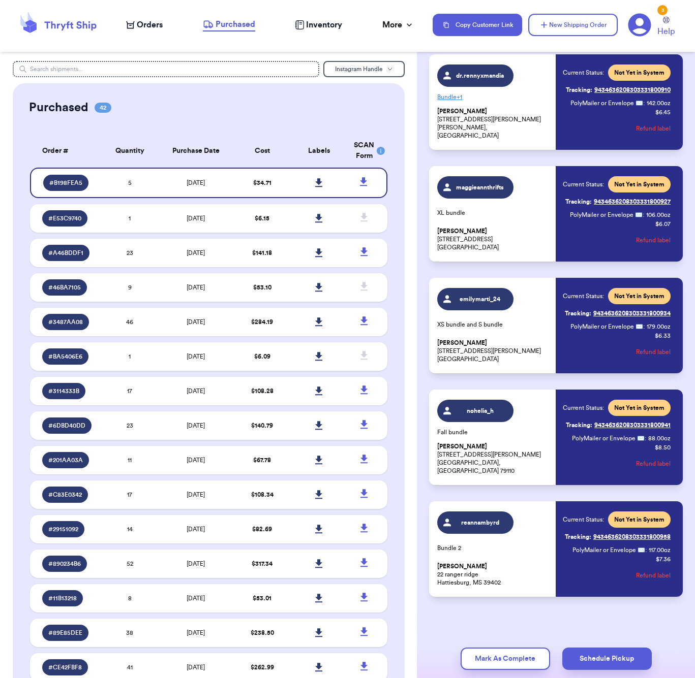
scroll to position [74, 0]
click at [322, 188] on icon at bounding box center [319, 182] width 8 height 9
